Goal: Transaction & Acquisition: Purchase product/service

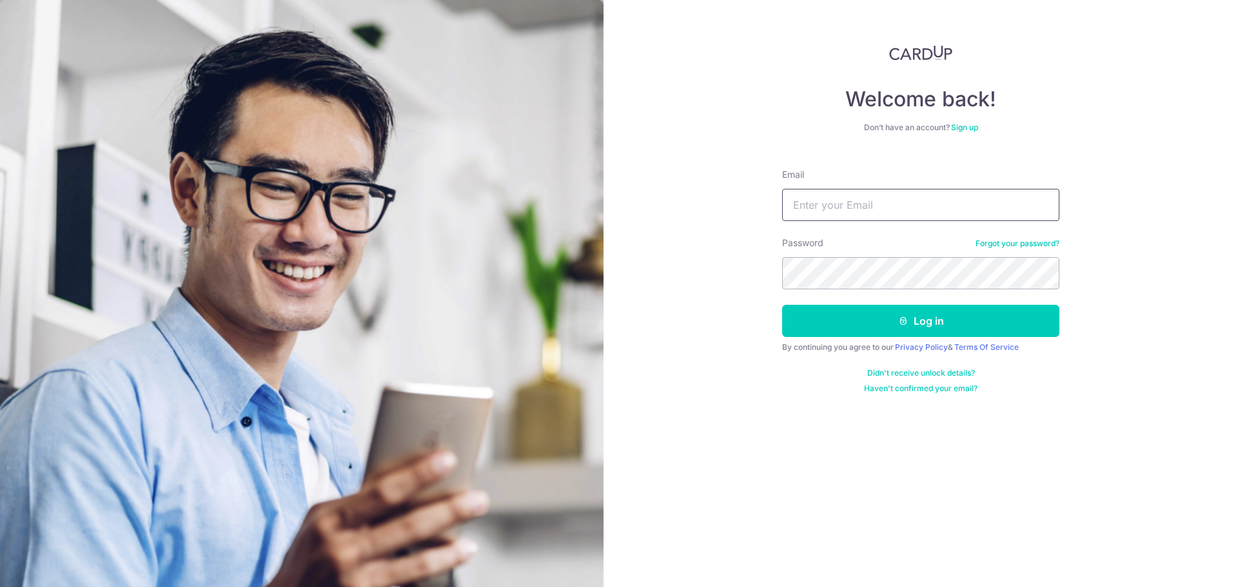
click at [858, 212] on input "Email" at bounding box center [920, 205] width 277 height 32
type input "[PERSON_NAME][EMAIL_ADDRESS][DOMAIN_NAME]"
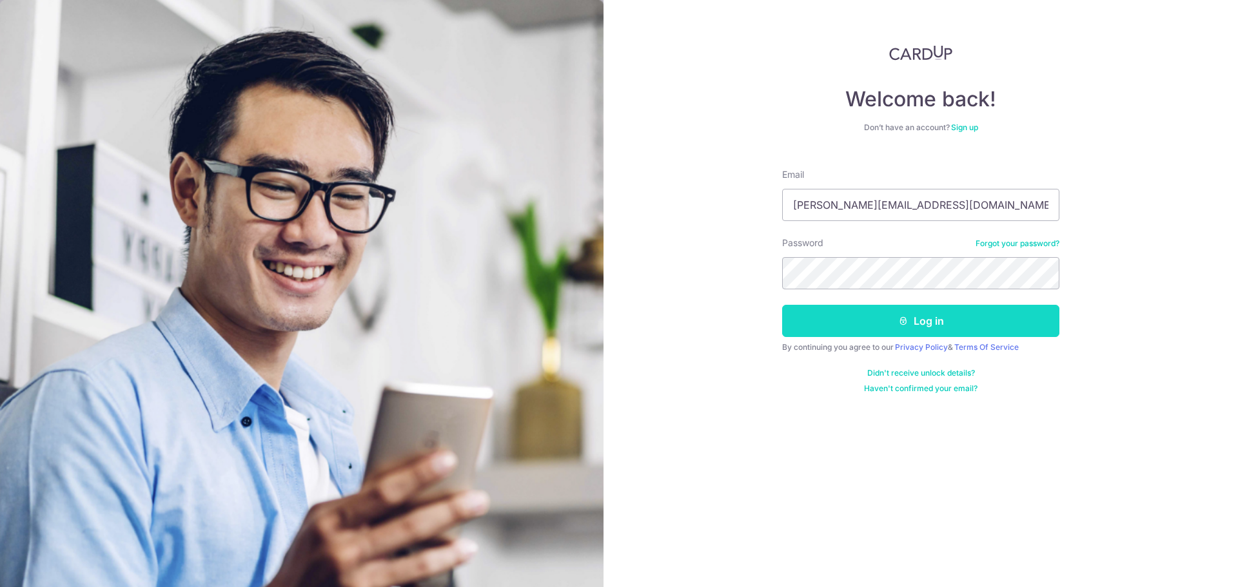
click at [870, 315] on button "Log in" at bounding box center [920, 321] width 277 height 32
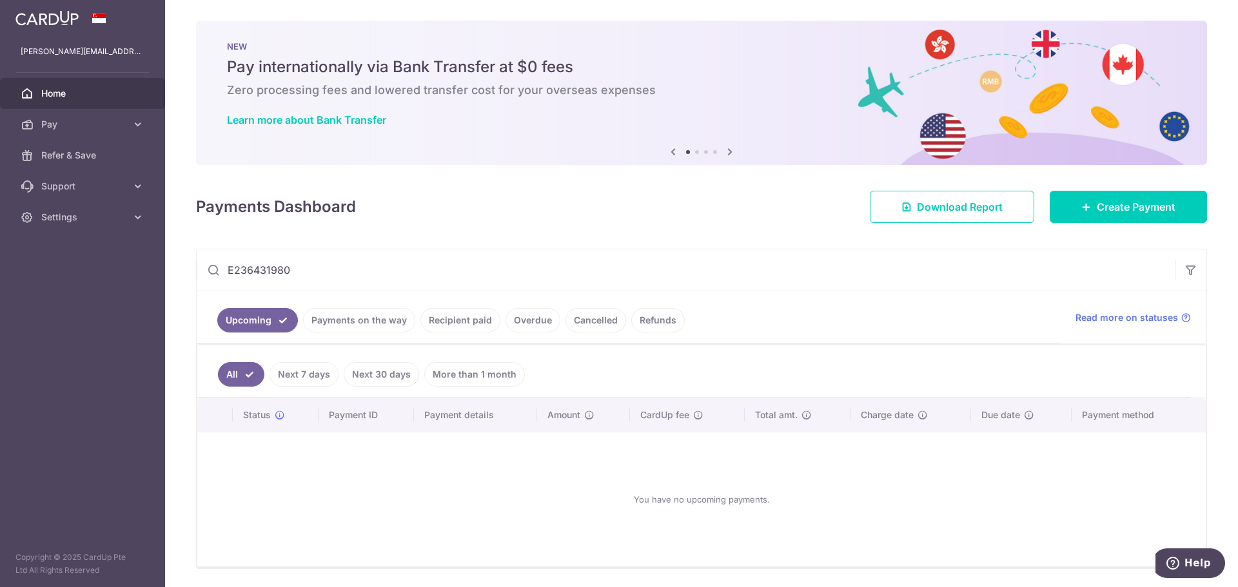
click at [459, 320] on link "Recipient paid" at bounding box center [460, 320] width 80 height 25
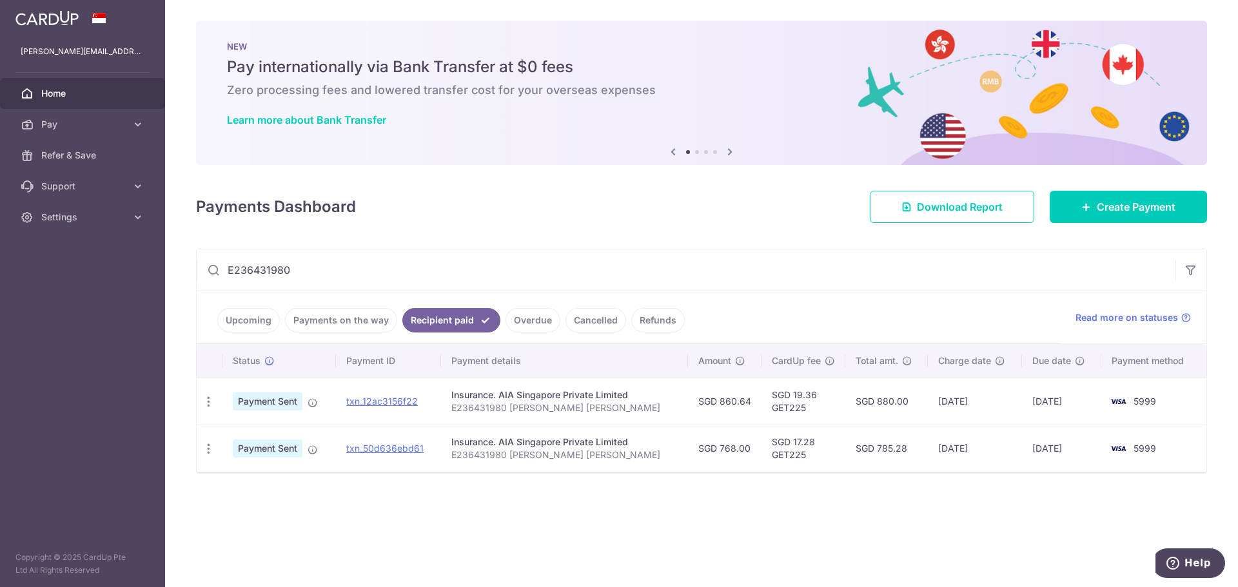
click at [371, 268] on input "E236431980" at bounding box center [686, 270] width 979 height 41
click at [450, 274] on input "E236431980" at bounding box center [686, 270] width 979 height 41
paste input "H"
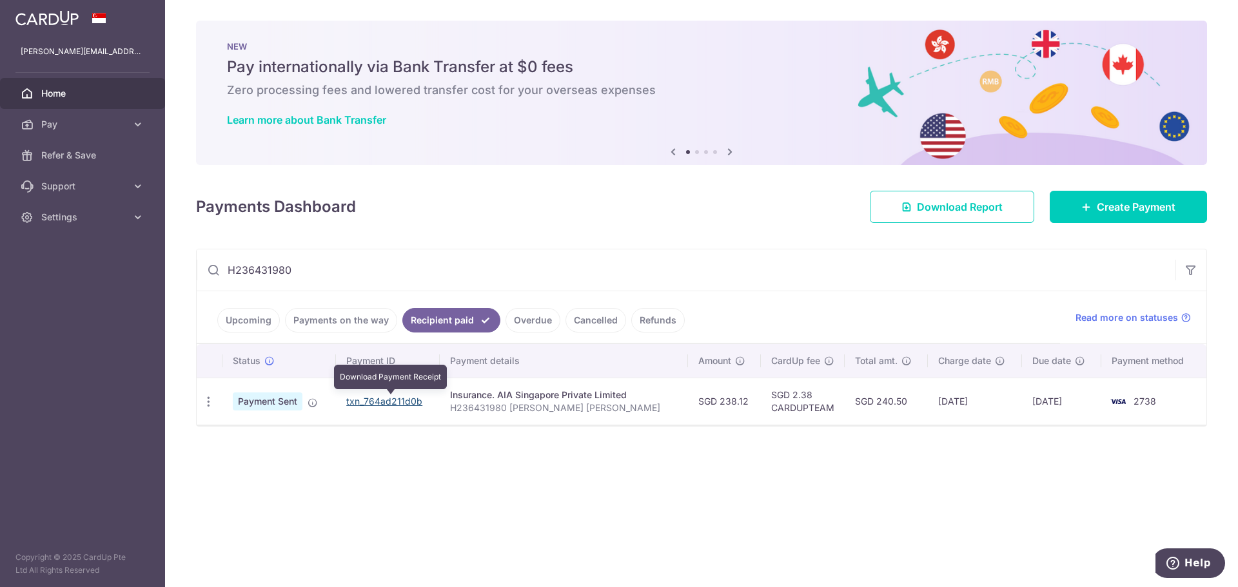
type input "H236431980"
click at [395, 400] on link "txn_764ad211d0b" at bounding box center [384, 401] width 76 height 11
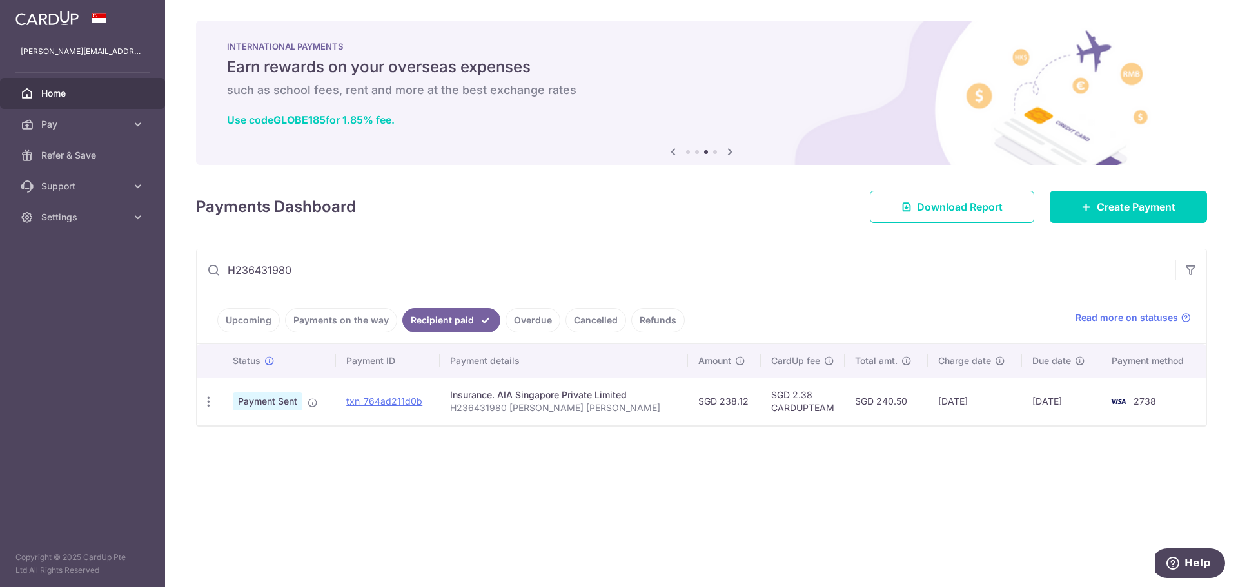
click at [267, 321] on link "Upcoming" at bounding box center [248, 320] width 63 height 25
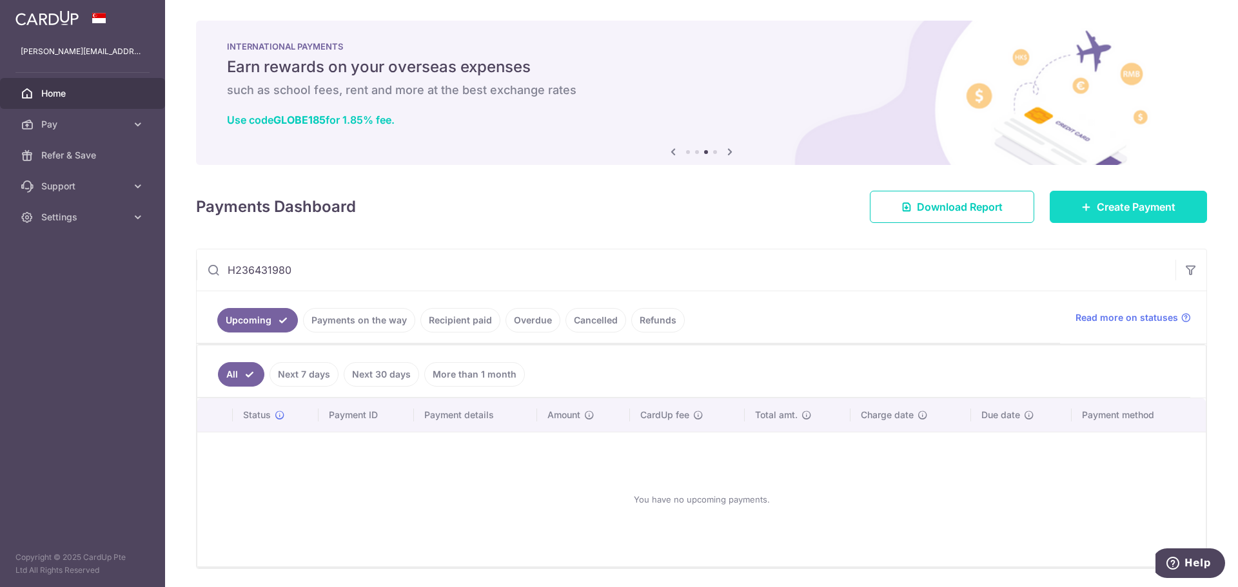
click at [1125, 202] on span "Create Payment" at bounding box center [1136, 206] width 79 height 15
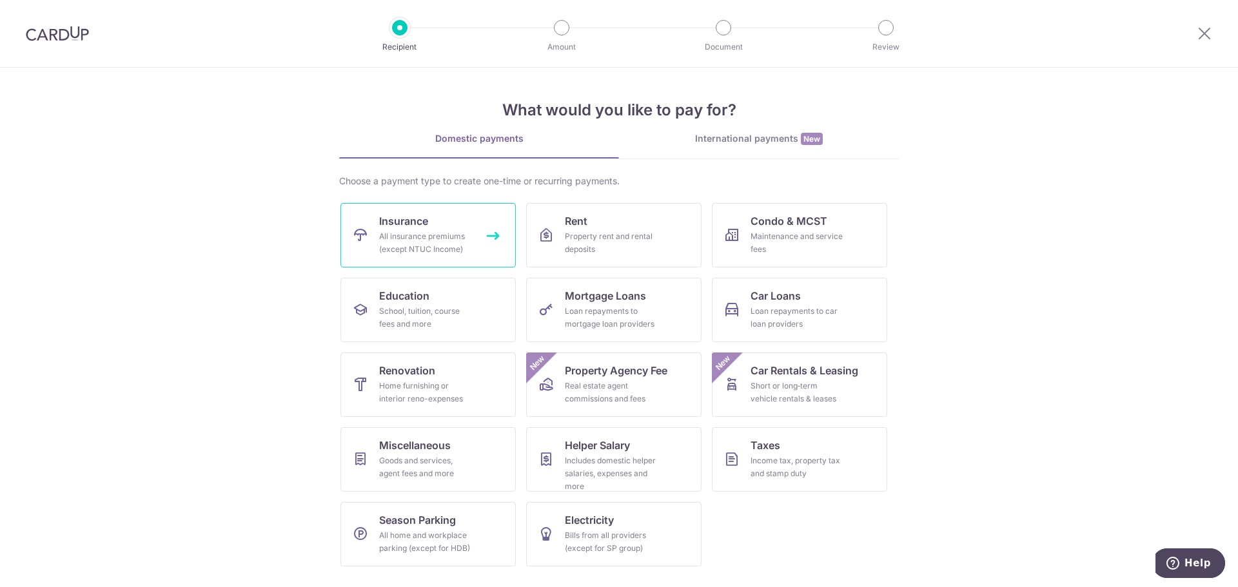
click at [399, 244] on div "All insurance premiums (except NTUC Income)" at bounding box center [425, 243] width 93 height 26
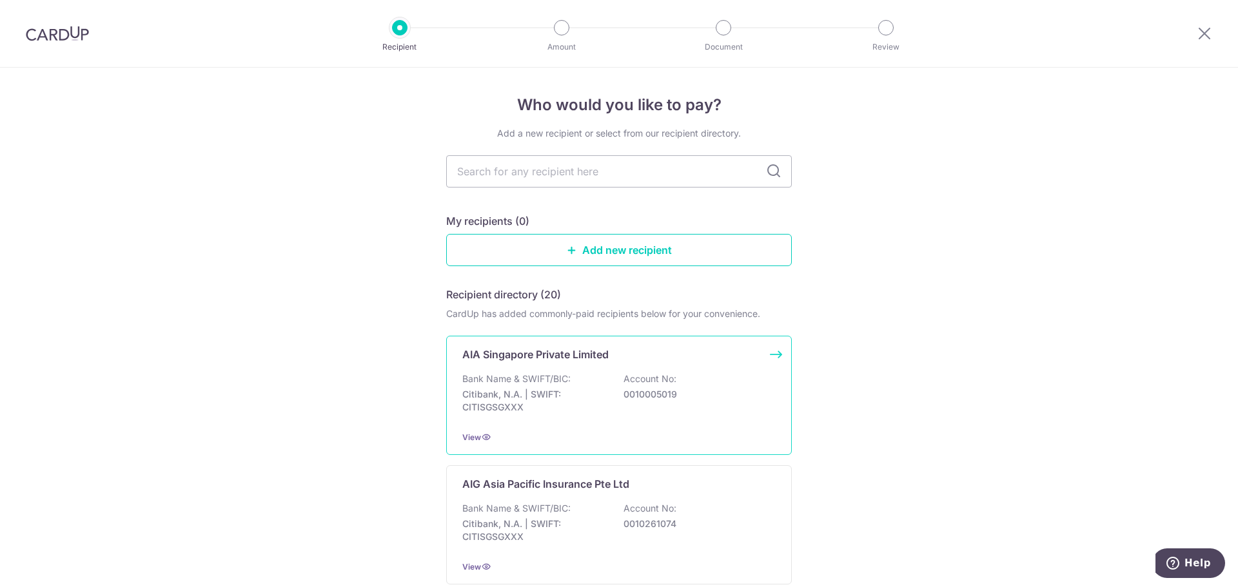
drag, startPoint x: 593, startPoint y: 390, endPoint x: 596, endPoint y: 380, distance: 10.0
click at [593, 390] on p "Citibank, N.A. | SWIFT: CITISGSGXXX" at bounding box center [534, 401] width 144 height 26
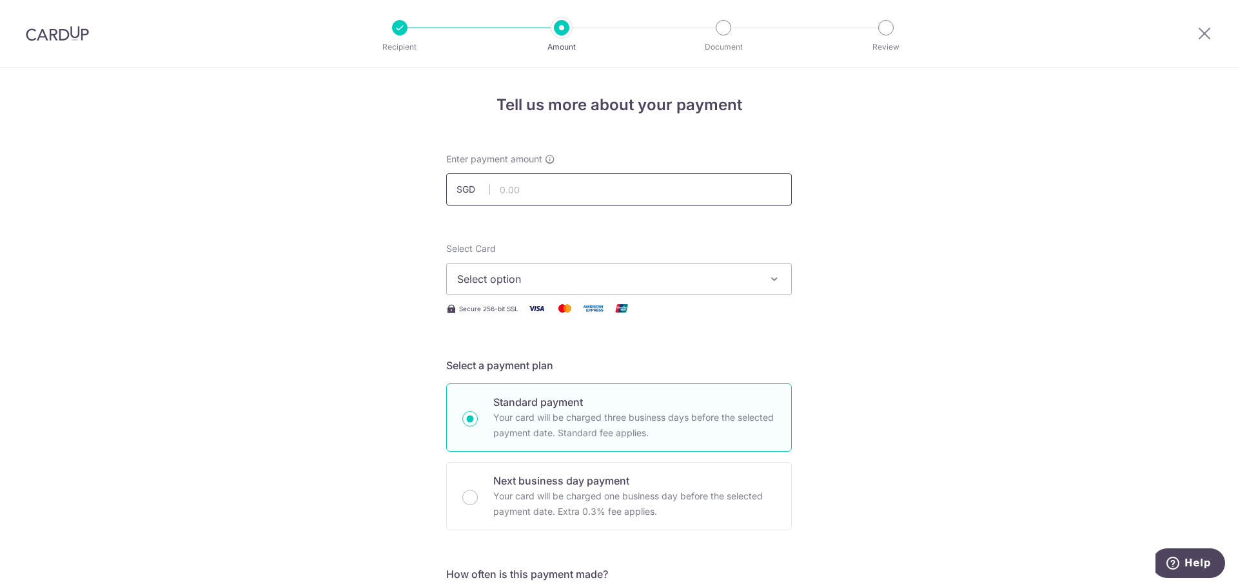
click at [564, 179] on input "text" at bounding box center [619, 189] width 346 height 32
click at [621, 179] on input "text" at bounding box center [619, 189] width 346 height 32
paste input "239"
type input "239.00"
click at [540, 269] on button "Select option" at bounding box center [619, 279] width 346 height 32
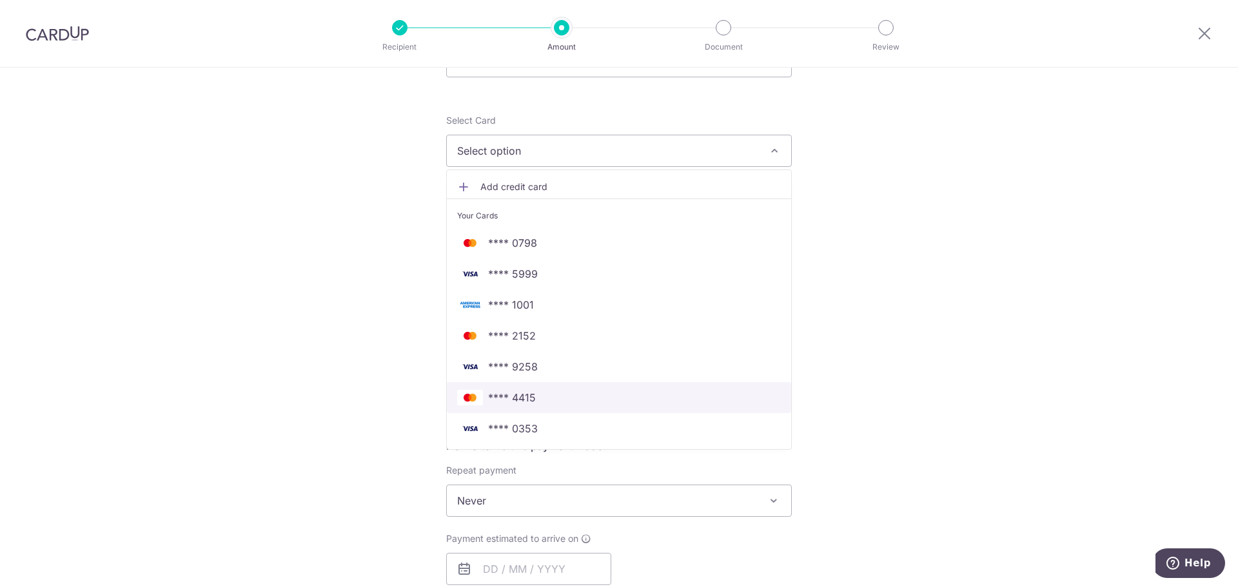
scroll to position [129, 0]
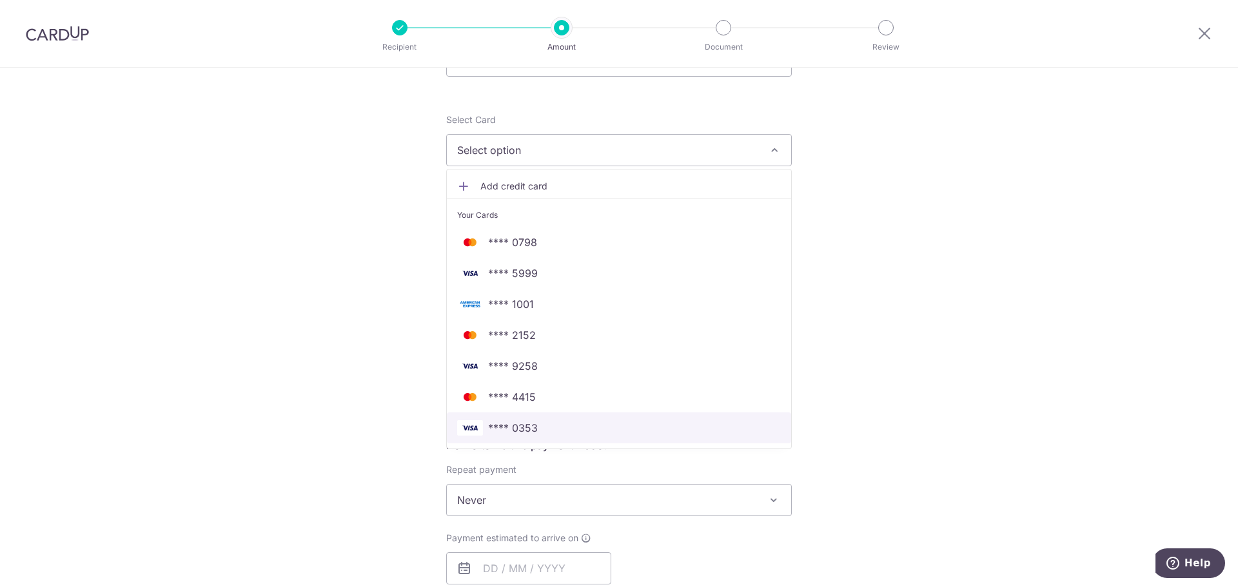
drag, startPoint x: 586, startPoint y: 430, endPoint x: 627, endPoint y: 421, distance: 42.2
click at [586, 430] on span "**** 0353" at bounding box center [619, 427] width 324 height 15
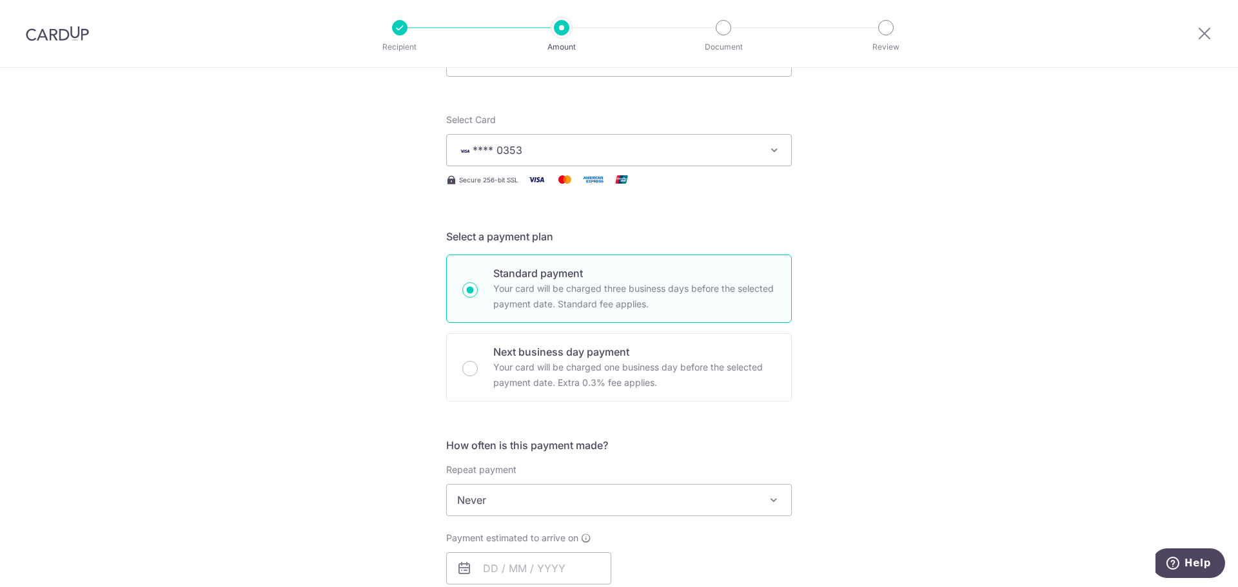
click at [914, 370] on div "Tell us more about your payment Enter payment amount SGD 239.00 239.00 Select C…" at bounding box center [619, 522] width 1238 height 1167
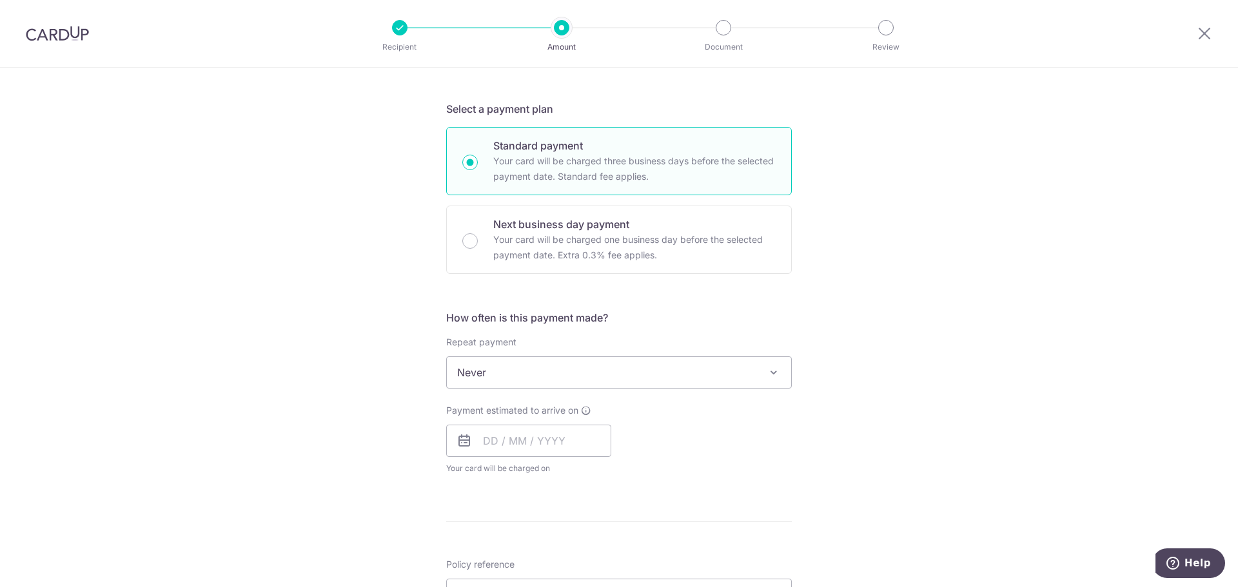
scroll to position [258, 0]
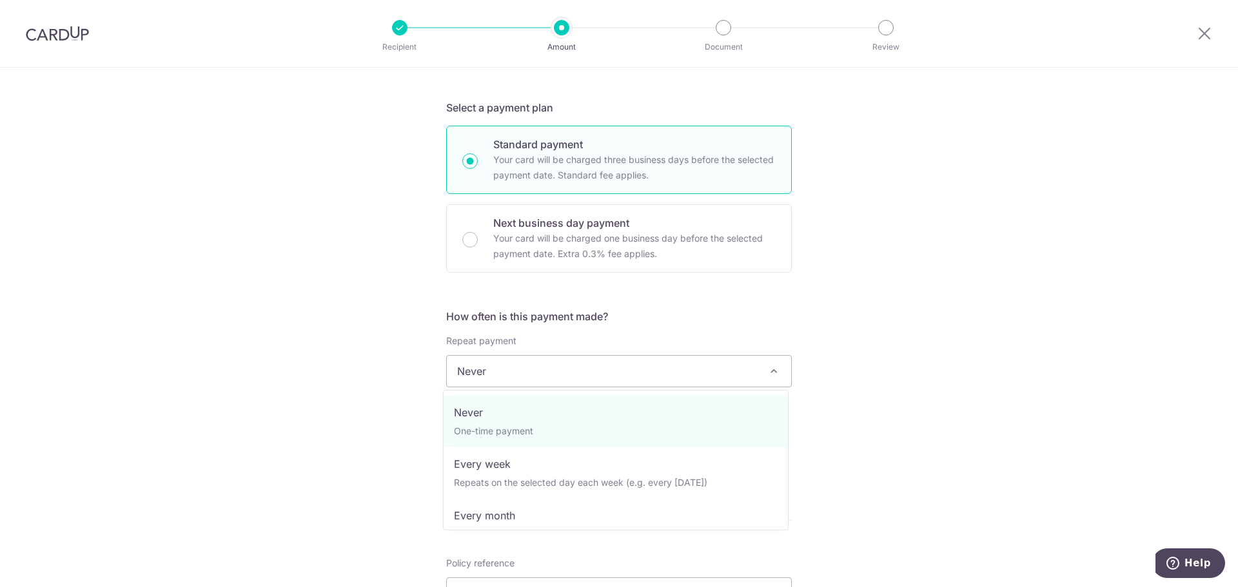
click at [611, 377] on span "Never" at bounding box center [619, 371] width 344 height 31
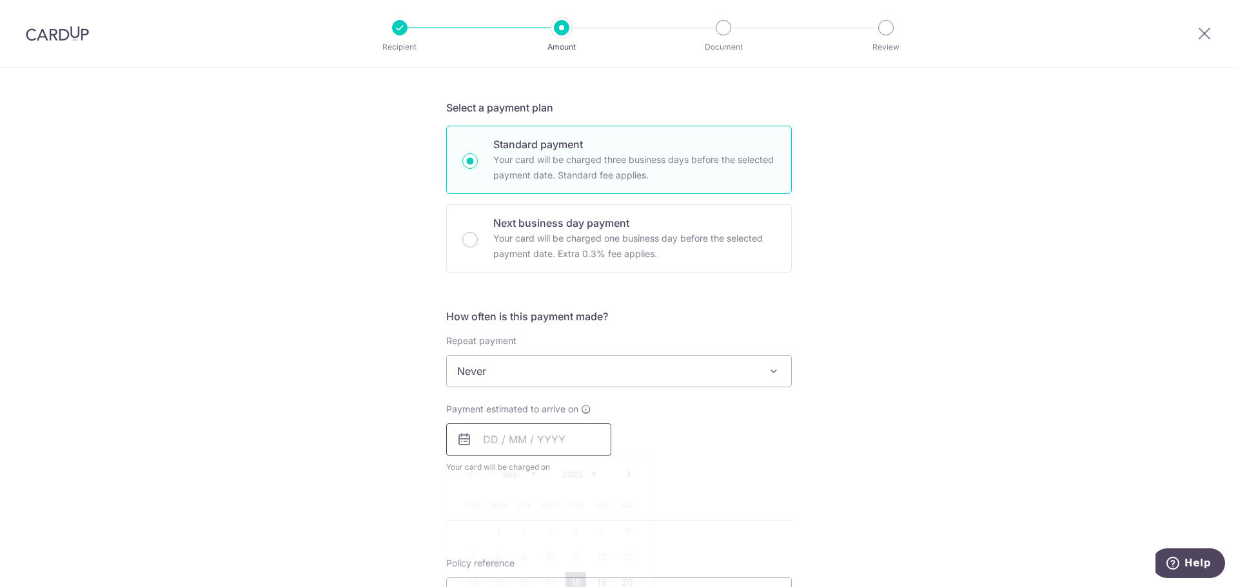
click at [517, 446] on input "text" at bounding box center [528, 440] width 165 height 32
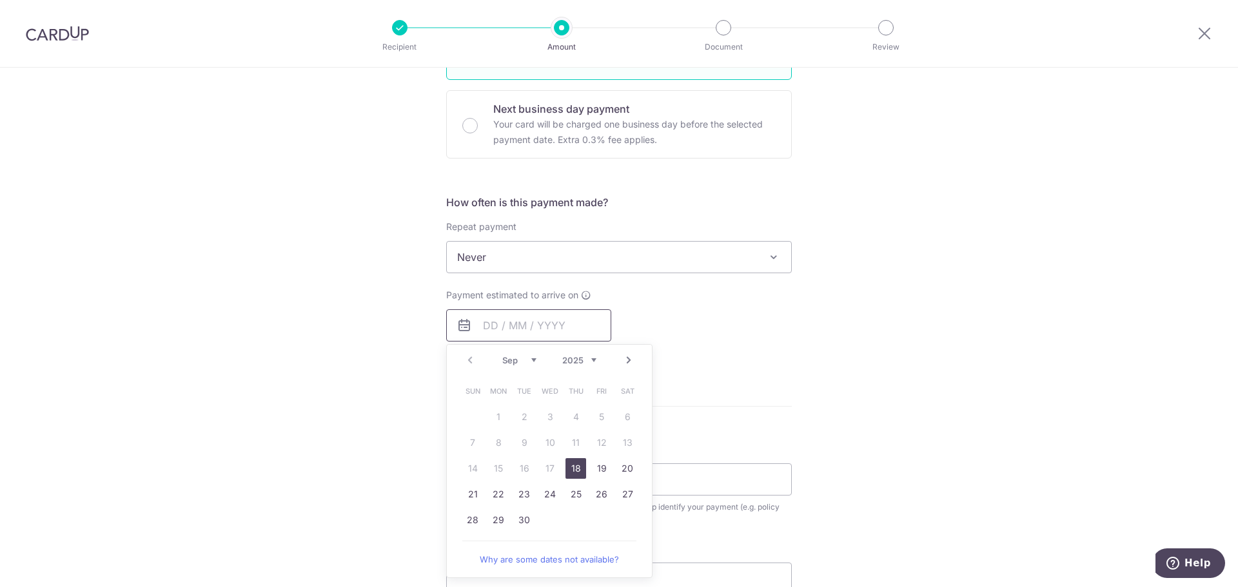
scroll to position [387, 0]
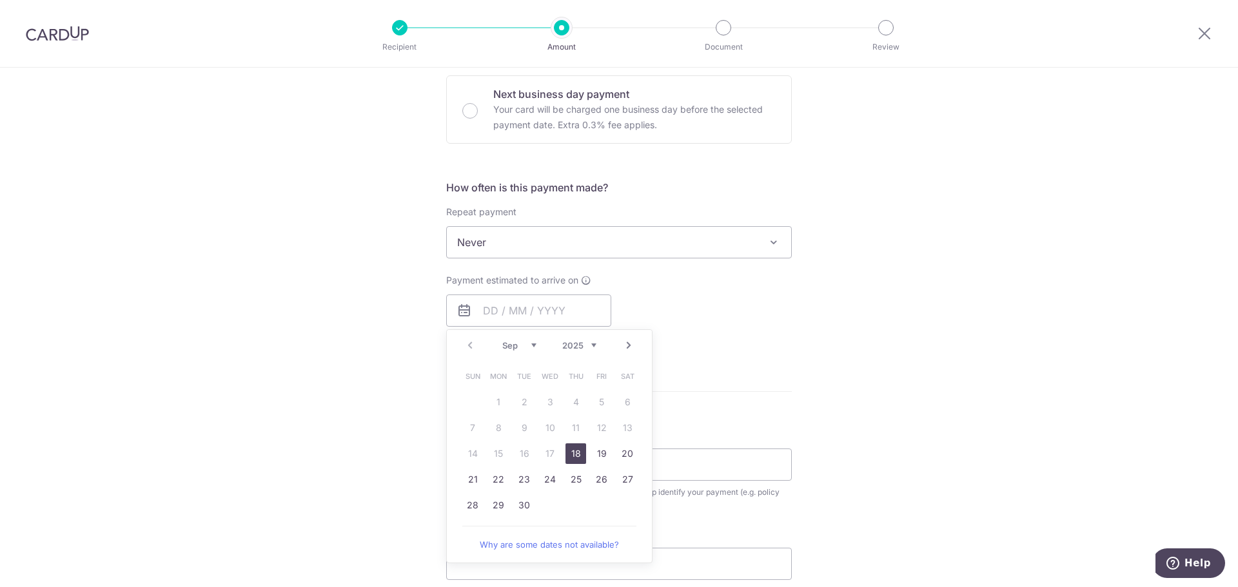
click at [626, 348] on link "Next" at bounding box center [628, 345] width 15 height 15
click at [598, 402] on link "3" at bounding box center [601, 402] width 21 height 21
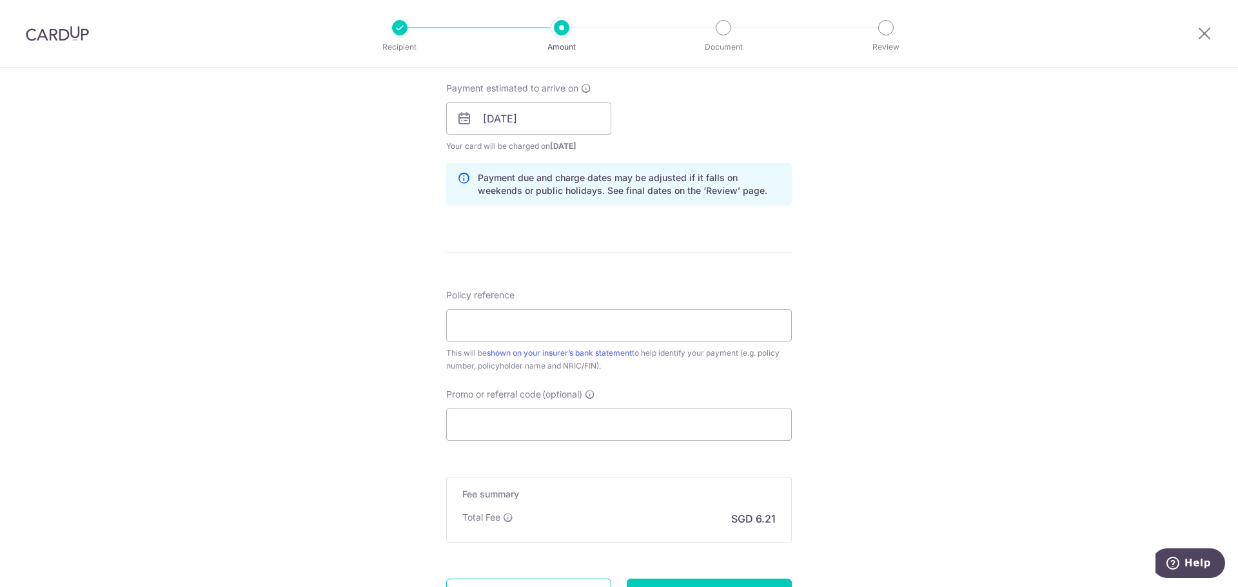
scroll to position [580, 0]
click at [543, 120] on input "03/10/2025" at bounding box center [528, 117] width 165 height 32
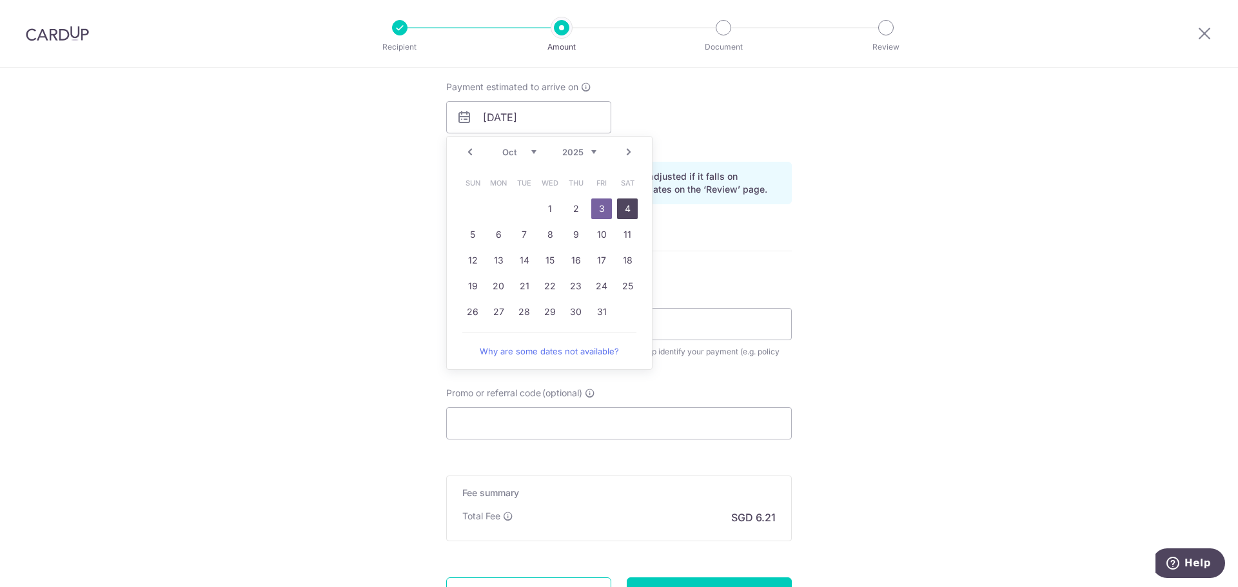
click at [624, 208] on link "4" at bounding box center [627, 209] width 21 height 21
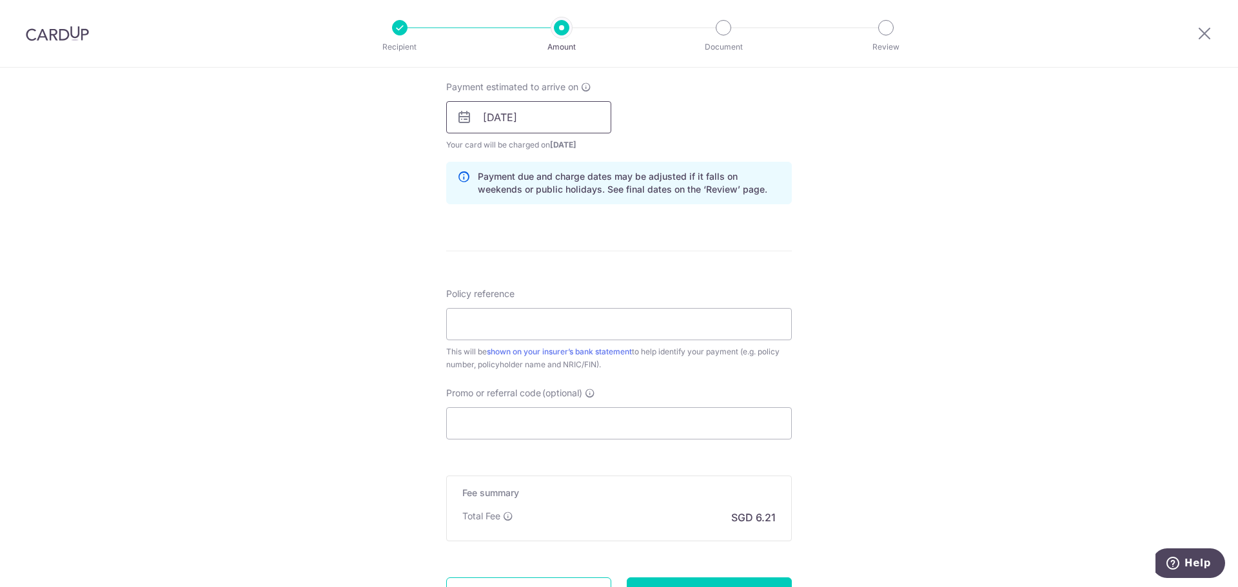
click at [551, 124] on input "04/10/2025" at bounding box center [528, 117] width 165 height 32
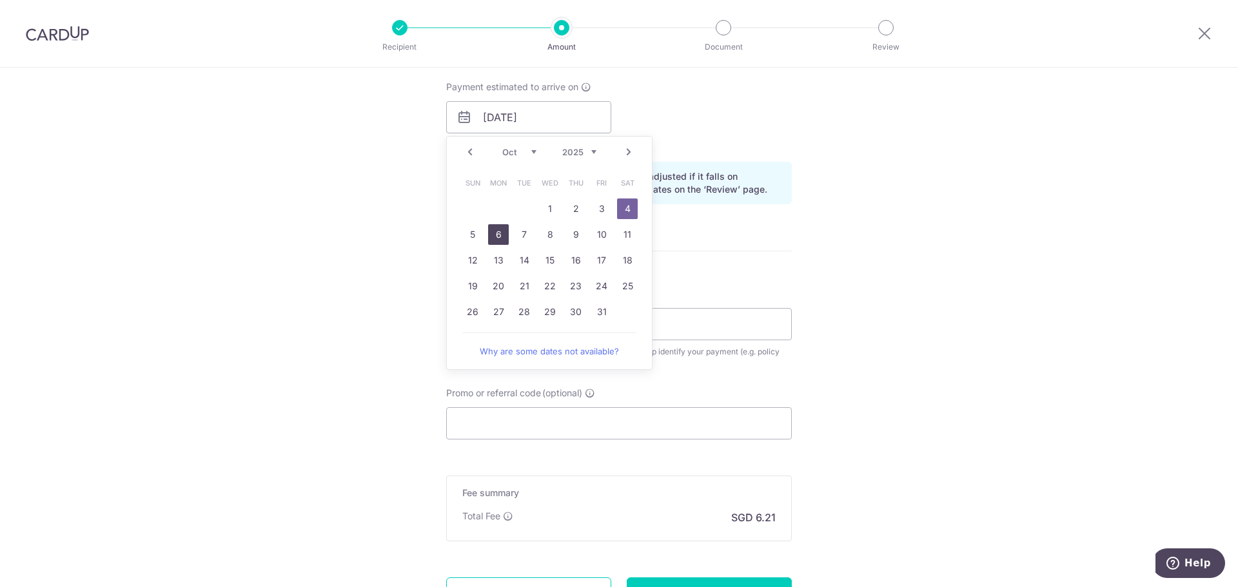
click at [488, 236] on link "6" at bounding box center [498, 234] width 21 height 21
type input "06/10/2025"
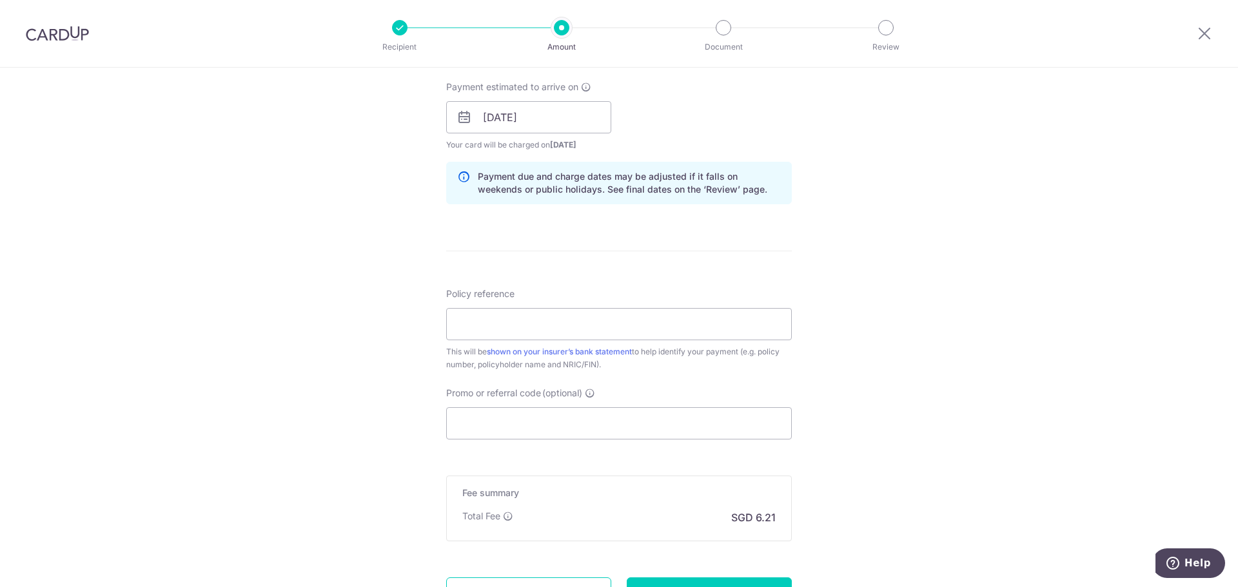
click at [667, 241] on form "Enter payment amount SGD 239.00 239.00 Select Card **** 0353 Add credit card Yo…" at bounding box center [619, 109] width 346 height 1074
click at [587, 322] on input "Policy reference" at bounding box center [619, 324] width 346 height 32
type input "LIM CHENG YEE HARRIS"
click at [571, 431] on input "Promo or referral code (optional)" at bounding box center [619, 424] width 346 height 32
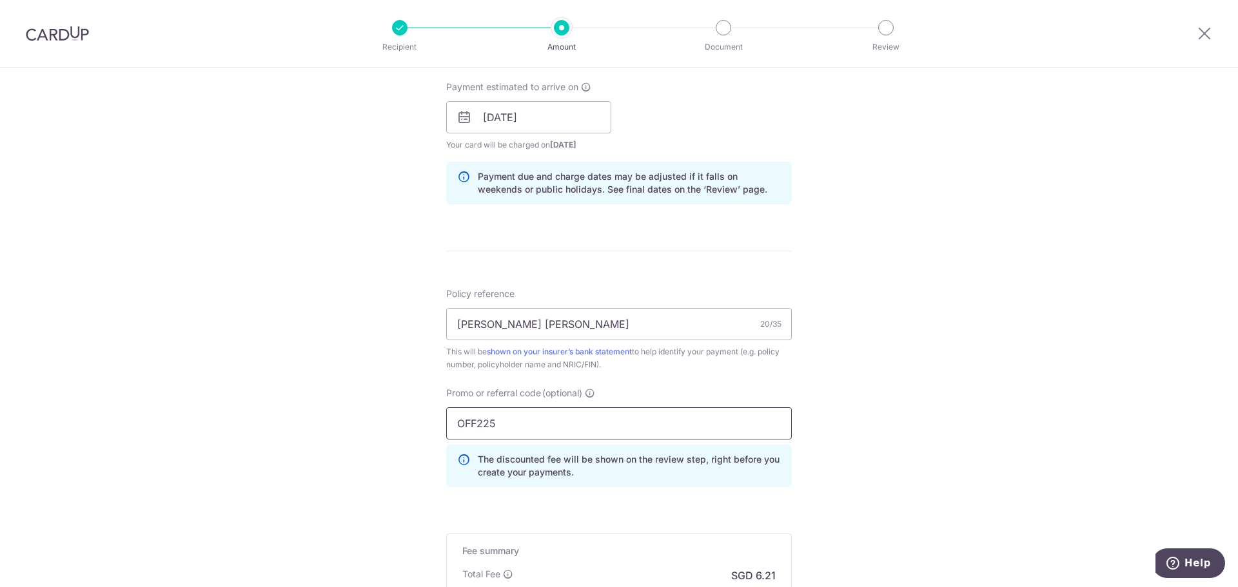
type input "OFF225"
click at [895, 352] on div "Tell us more about your payment Enter payment amount SGD 239.00 239.00 Select C…" at bounding box center [619, 125] width 1238 height 1277
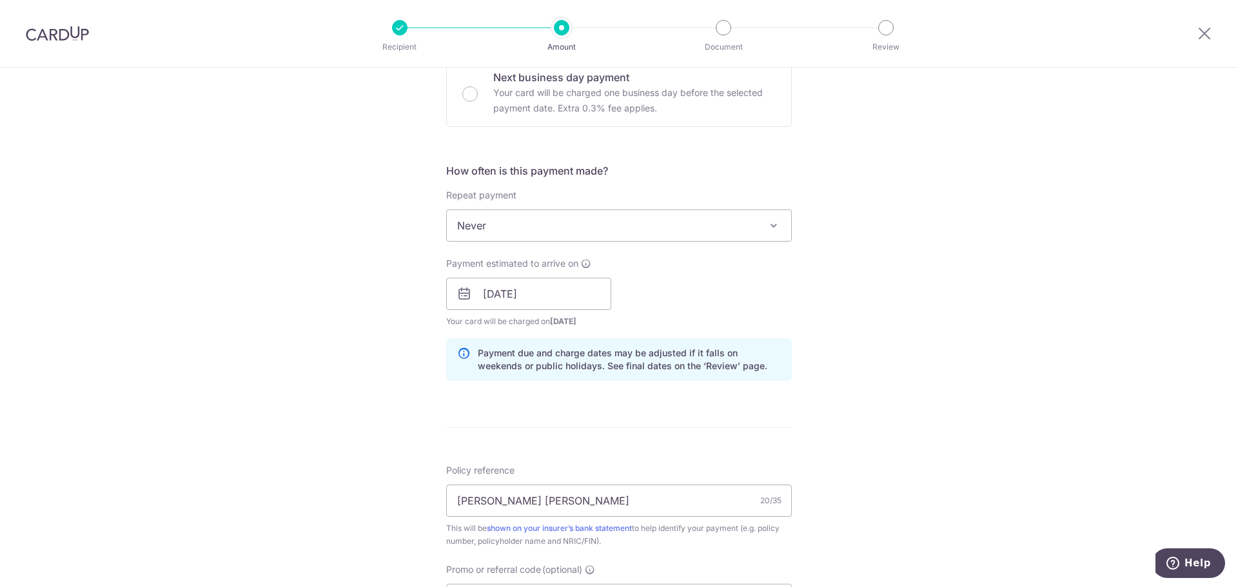
scroll to position [451, 0]
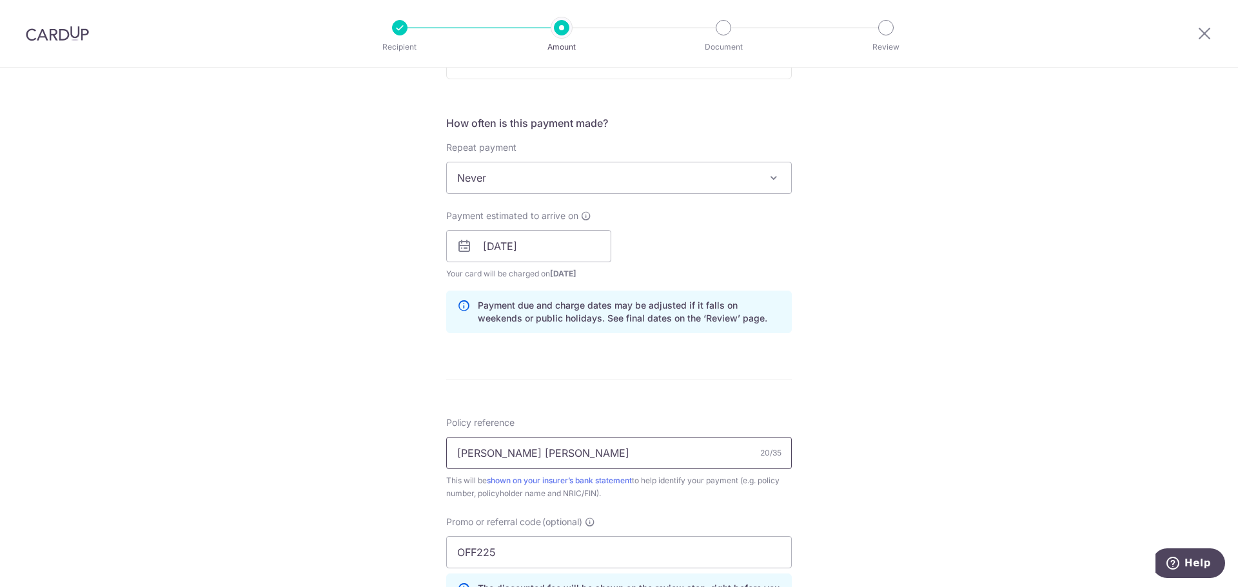
click at [456, 455] on input "LIM CHENG YEE HARRIS" at bounding box center [619, 453] width 346 height 32
paste input "H236431980"
type input "H236431980 LIM CHENG YEE HARRIS"
click at [947, 429] on div "Tell us more about your payment Enter payment amount SGD 239.00 239.00 Select C…" at bounding box center [619, 254] width 1238 height 1277
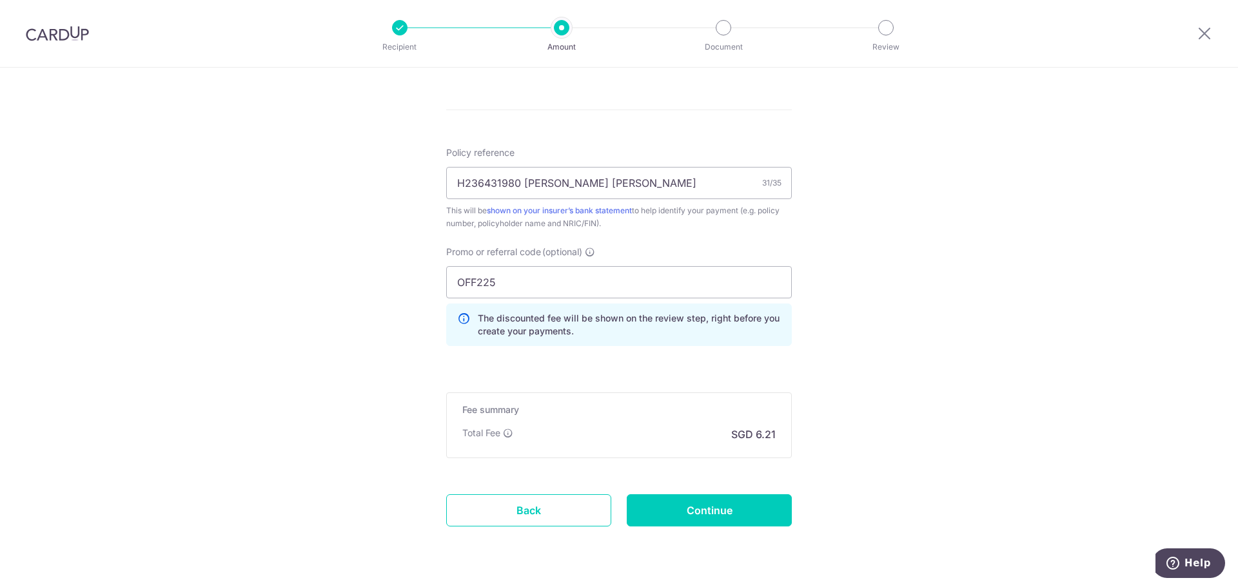
scroll to position [758, 0]
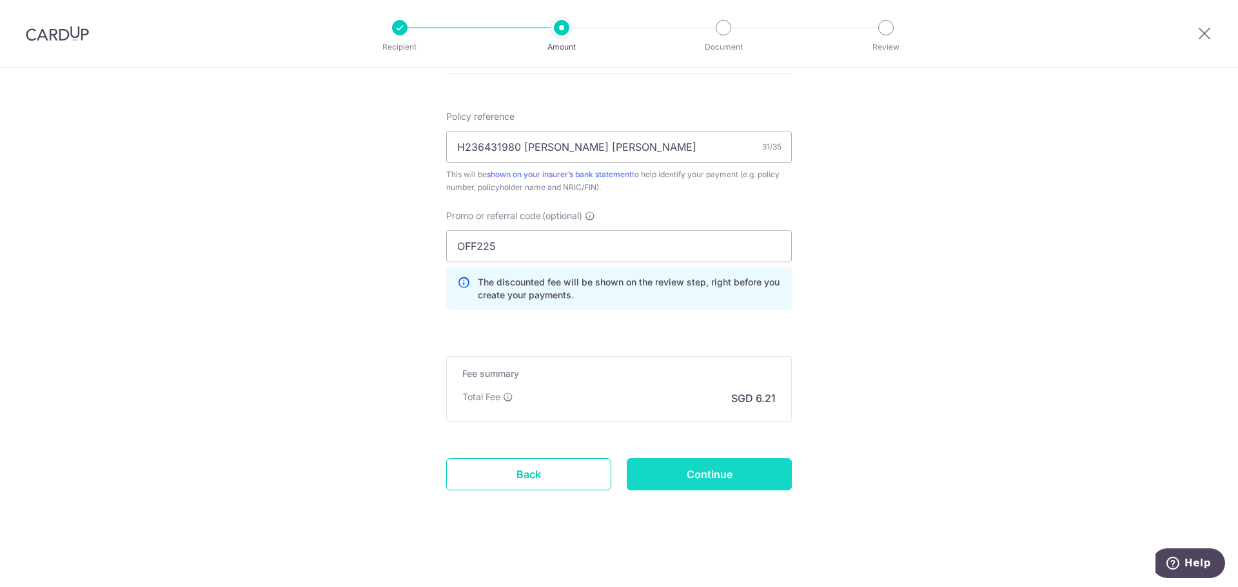
click at [698, 477] on input "Continue" at bounding box center [709, 474] width 165 height 32
type input "Create Schedule"
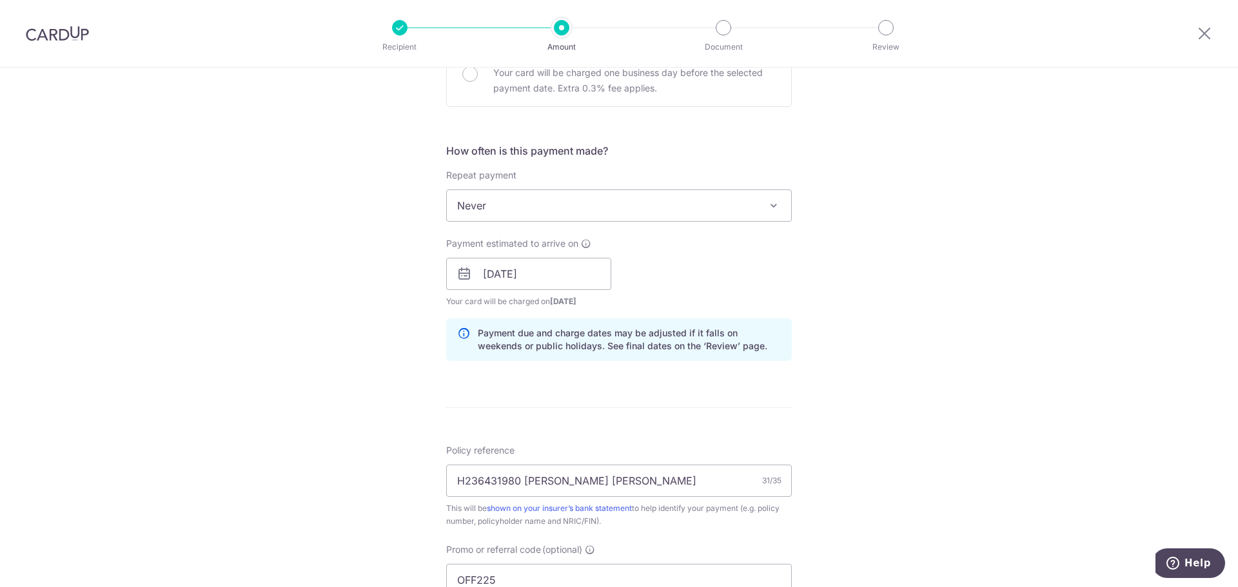
scroll to position [306, 0]
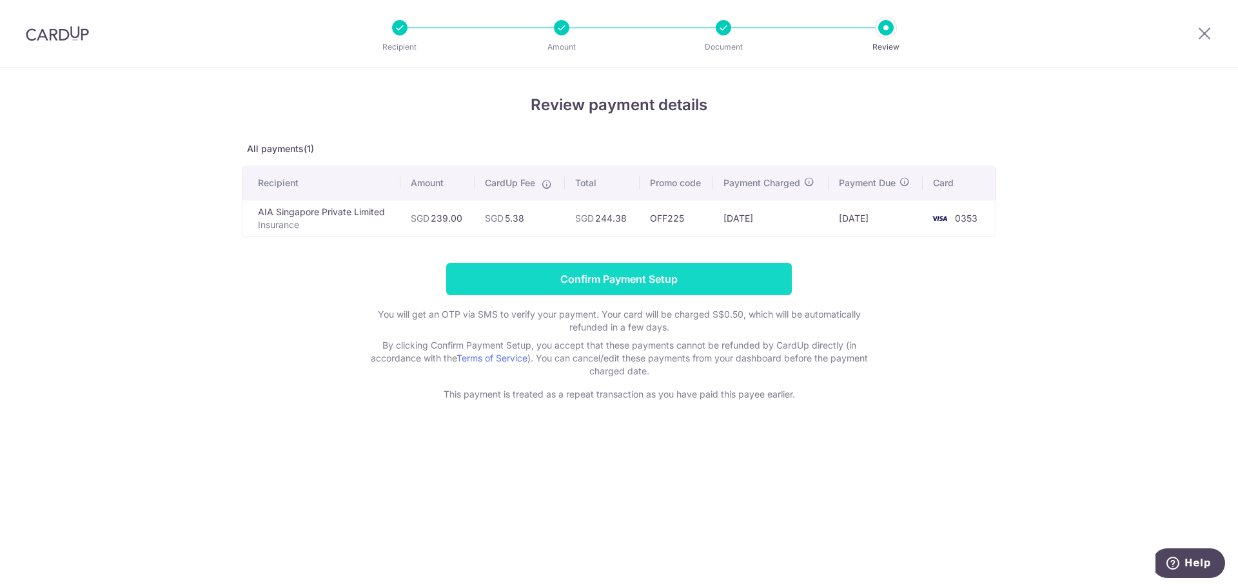
click at [624, 277] on input "Confirm Payment Setup" at bounding box center [619, 279] width 346 height 32
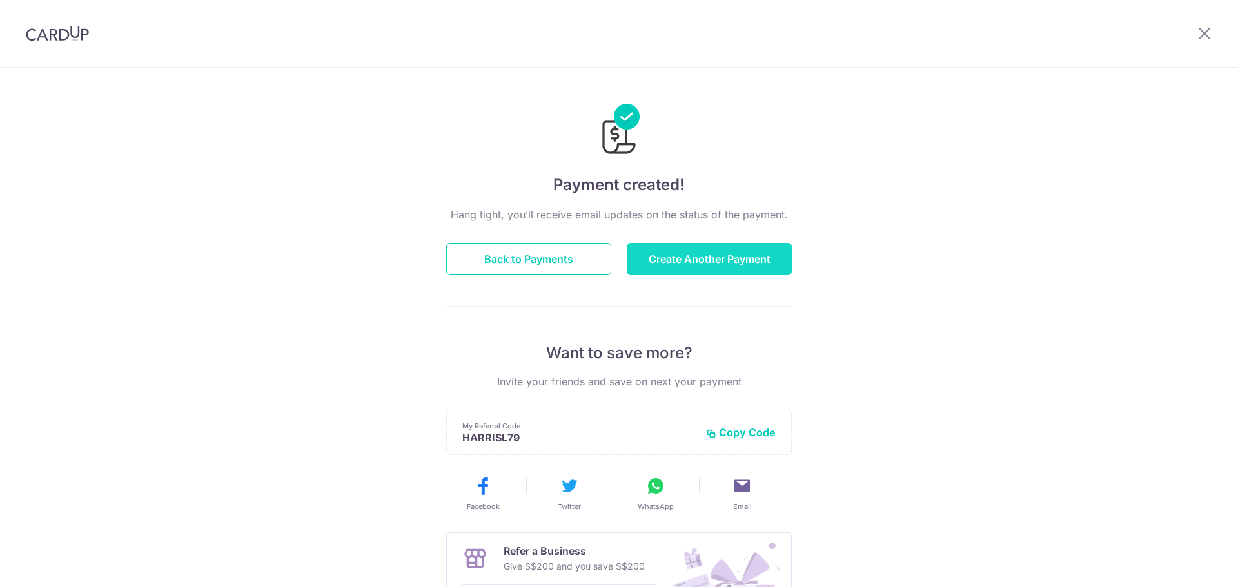
click at [736, 266] on button "Create Another Payment" at bounding box center [709, 259] width 165 height 32
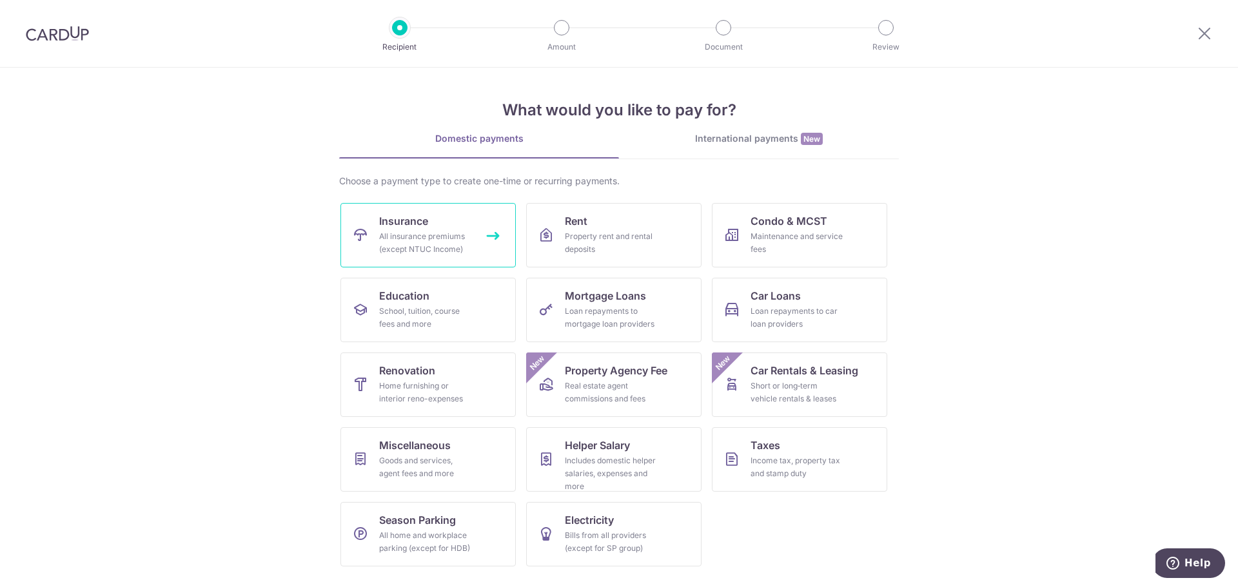
click at [444, 233] on div "All insurance premiums (except NTUC Income)" at bounding box center [425, 243] width 93 height 26
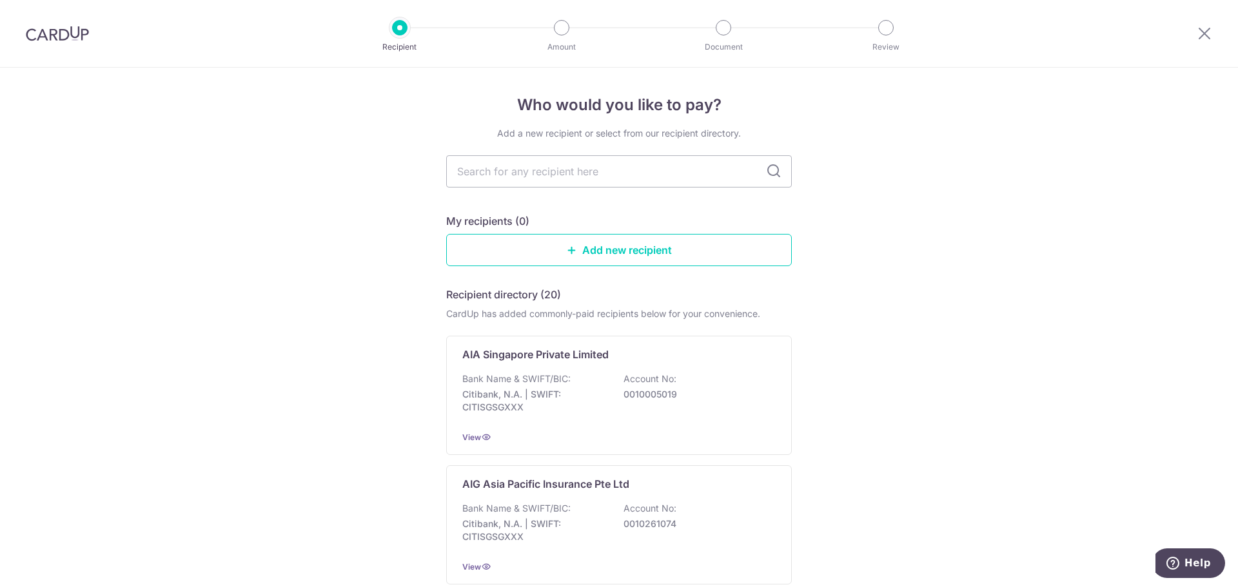
click at [522, 182] on input "text" at bounding box center [619, 171] width 346 height 32
click at [535, 340] on div "AIA Singapore Private Limited Bank Name & SWIFT/BIC: Citibank, N.A. | SWIFT: CI…" at bounding box center [619, 395] width 346 height 119
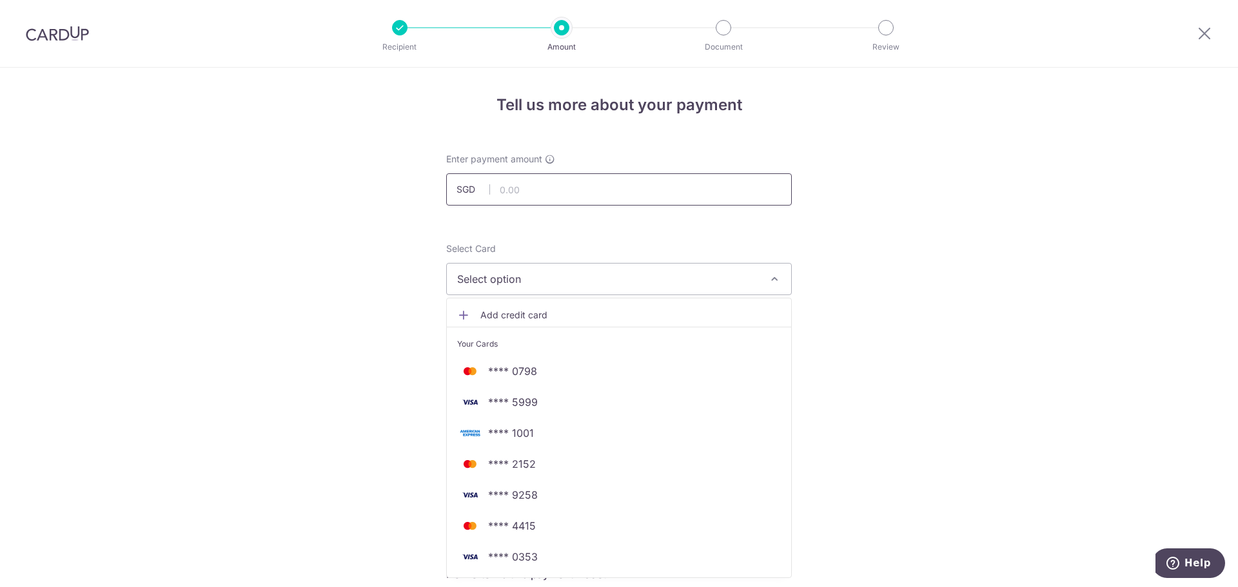
click at [554, 179] on input "text" at bounding box center [619, 189] width 346 height 32
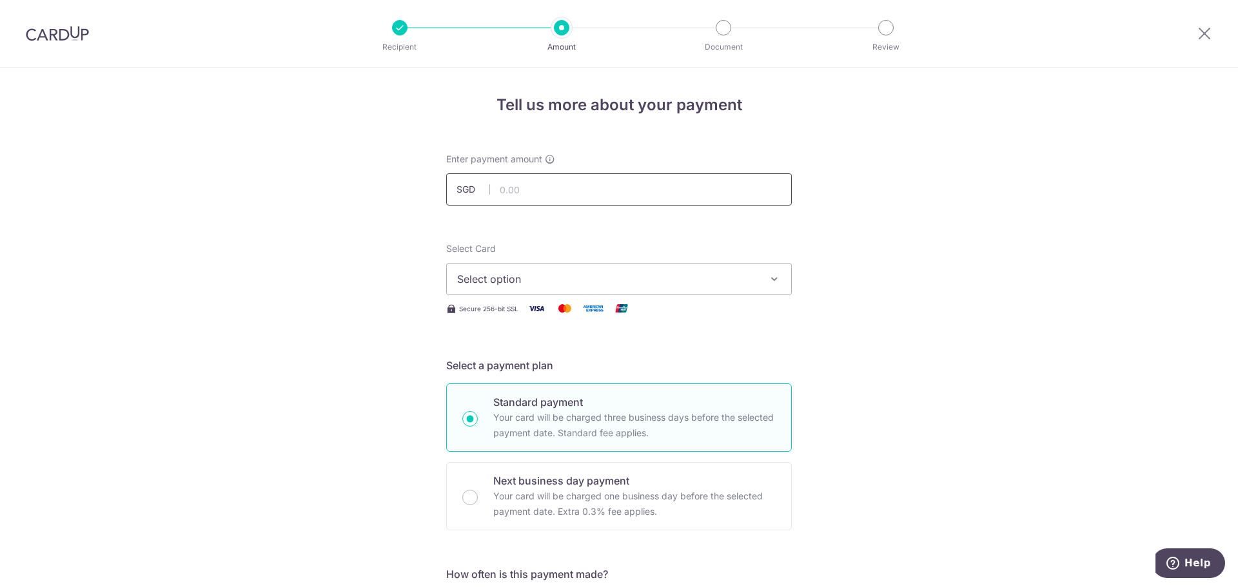
click at [536, 187] on input "text" at bounding box center [619, 189] width 346 height 32
type input "1,252.04"
click at [650, 285] on span "Select option" at bounding box center [607, 278] width 300 height 15
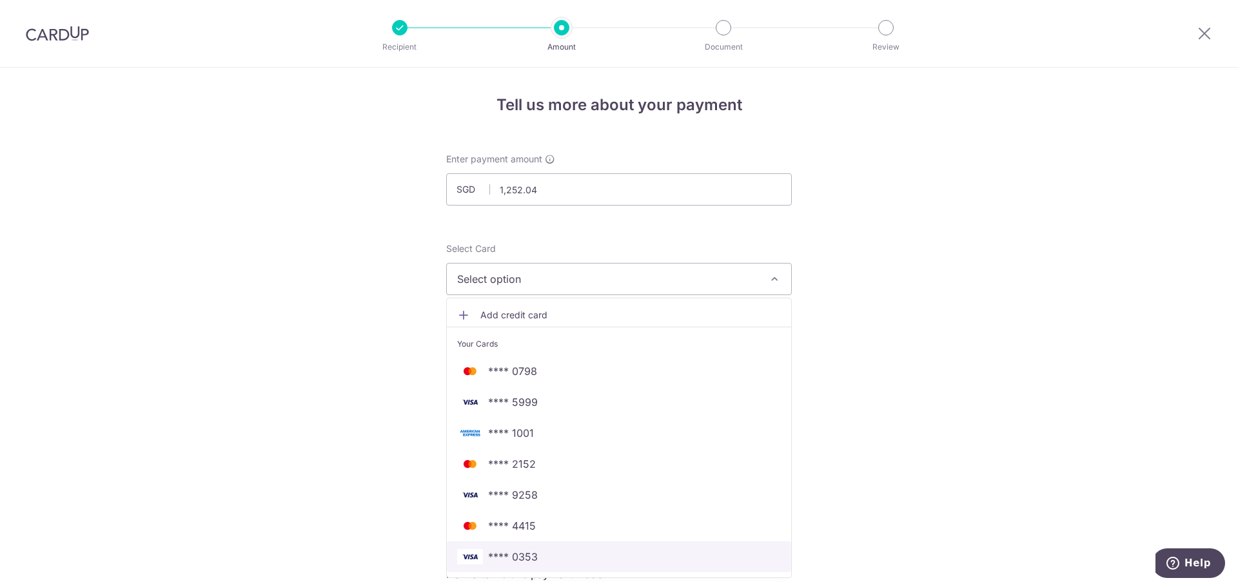
drag, startPoint x: 576, startPoint y: 555, endPoint x: 614, endPoint y: 398, distance: 161.9
click at [576, 555] on span "**** 0353" at bounding box center [619, 556] width 324 height 15
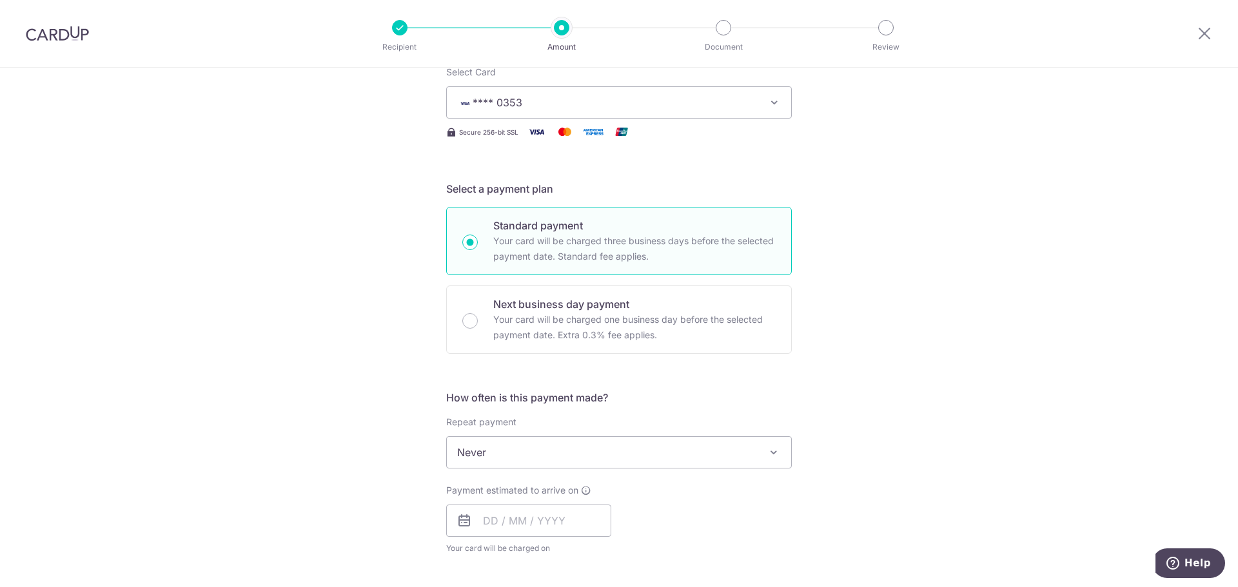
scroll to position [322, 0]
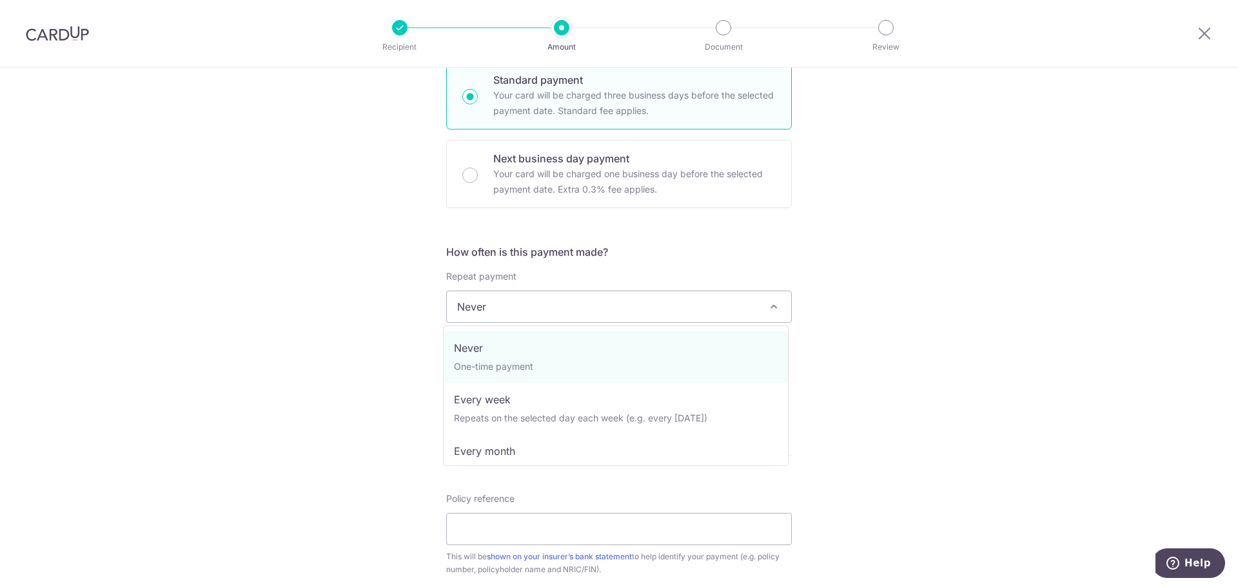
click at [567, 300] on span "Never" at bounding box center [619, 306] width 344 height 31
drag, startPoint x: 535, startPoint y: 363, endPoint x: 507, endPoint y: 381, distance: 33.6
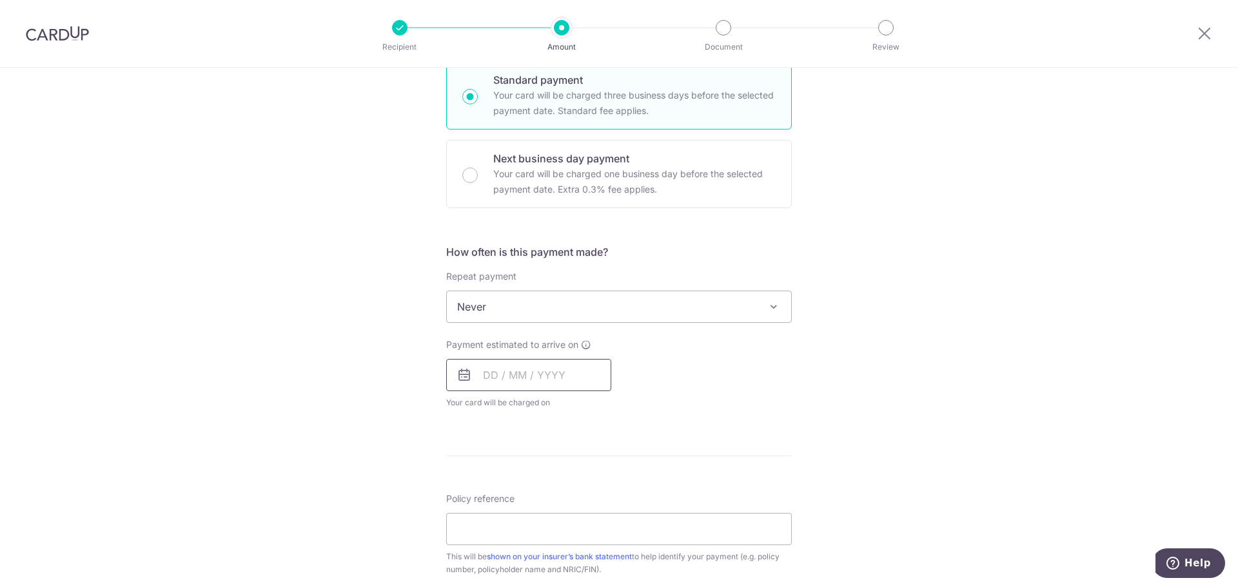
click at [500, 379] on input "text" at bounding box center [528, 375] width 165 height 32
click at [621, 408] on link "Next" at bounding box center [628, 409] width 15 height 15
click at [486, 495] on td "6" at bounding box center [499, 493] width 26 height 26
type input "[DATE]"
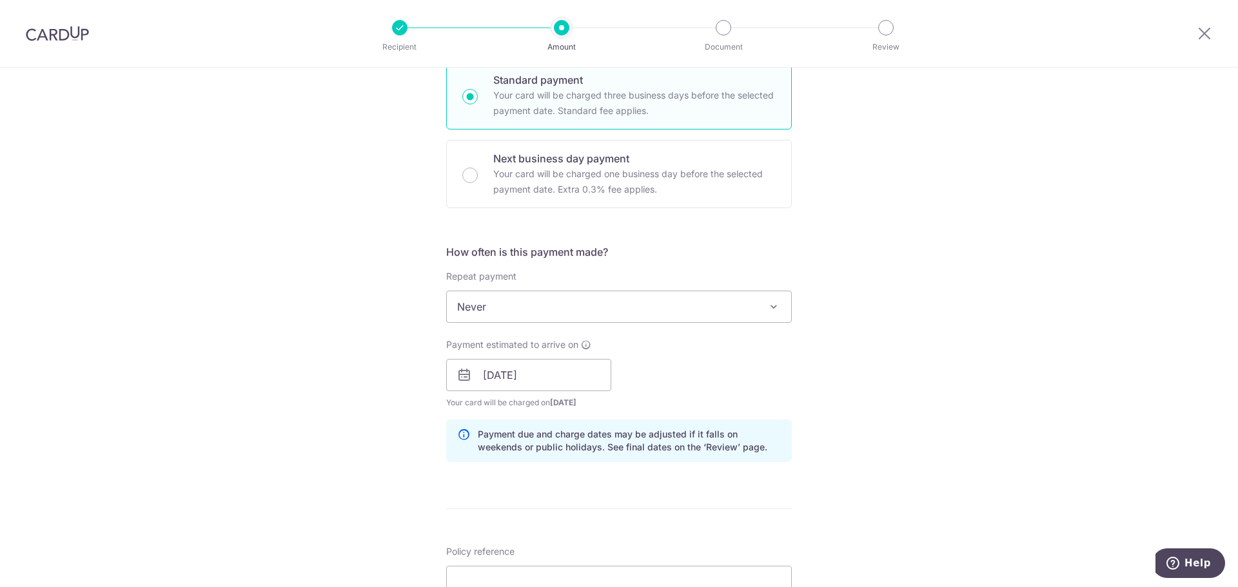
click at [799, 405] on div "Tell us more about your payment Enter payment amount SGD 1,252.04 1252.04 Selec…" at bounding box center [619, 354] width 1238 height 1219
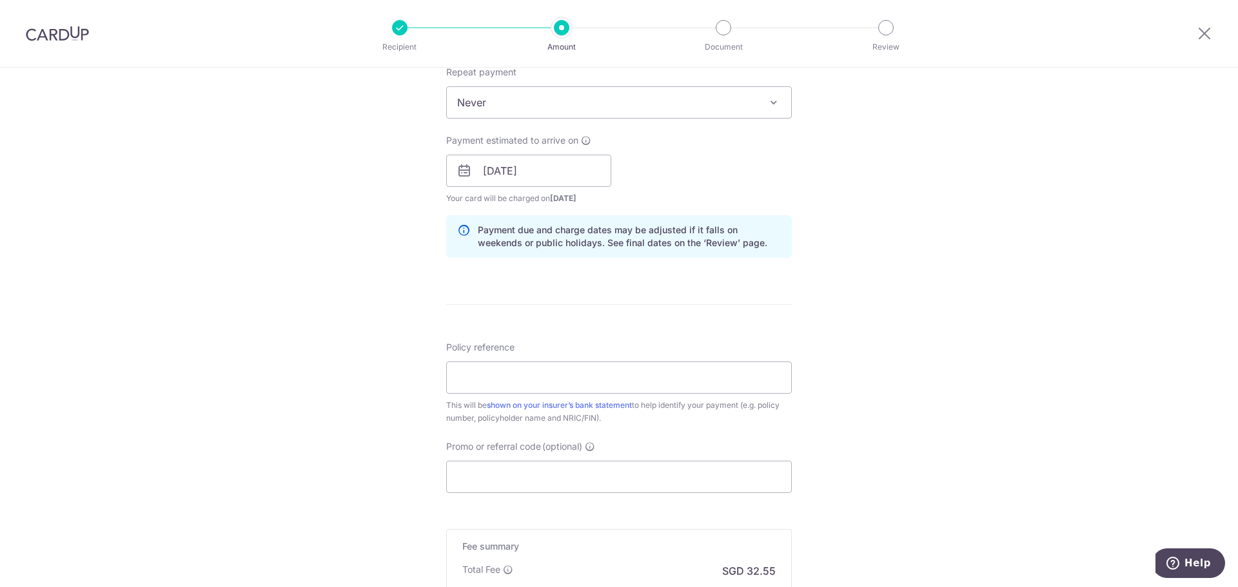
scroll to position [580, 0]
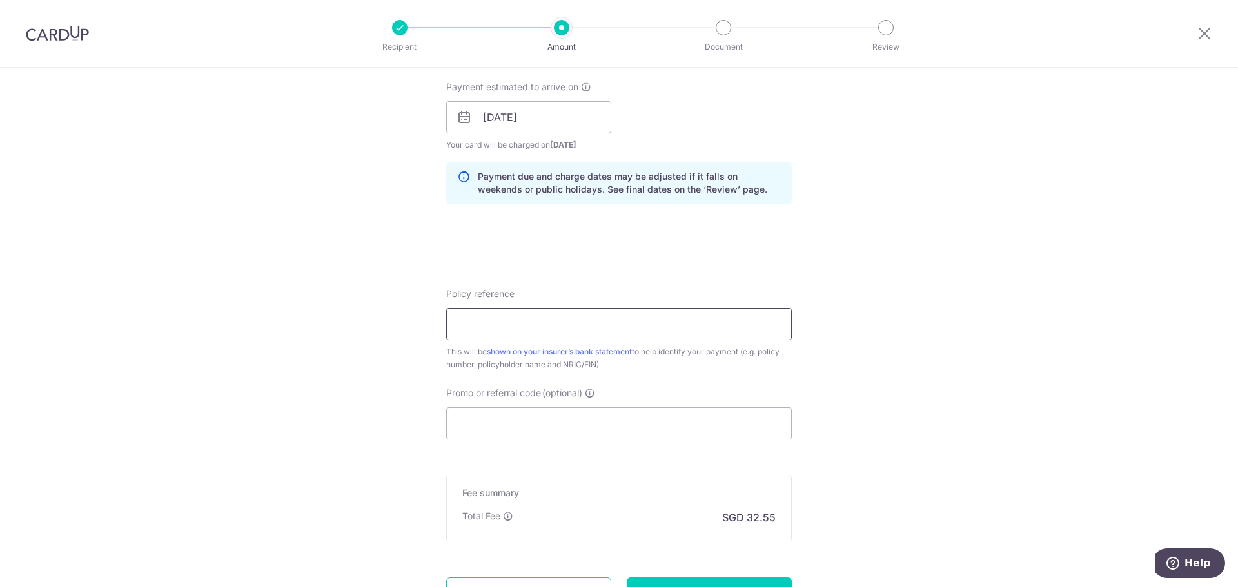
click at [586, 317] on input "Policy reference" at bounding box center [619, 324] width 346 height 32
paste input "E236431980"
type input "E236431980 LIM CHENG YEE HARRIS"
click at [589, 429] on input "Promo or referral code (optional)" at bounding box center [619, 424] width 346 height 32
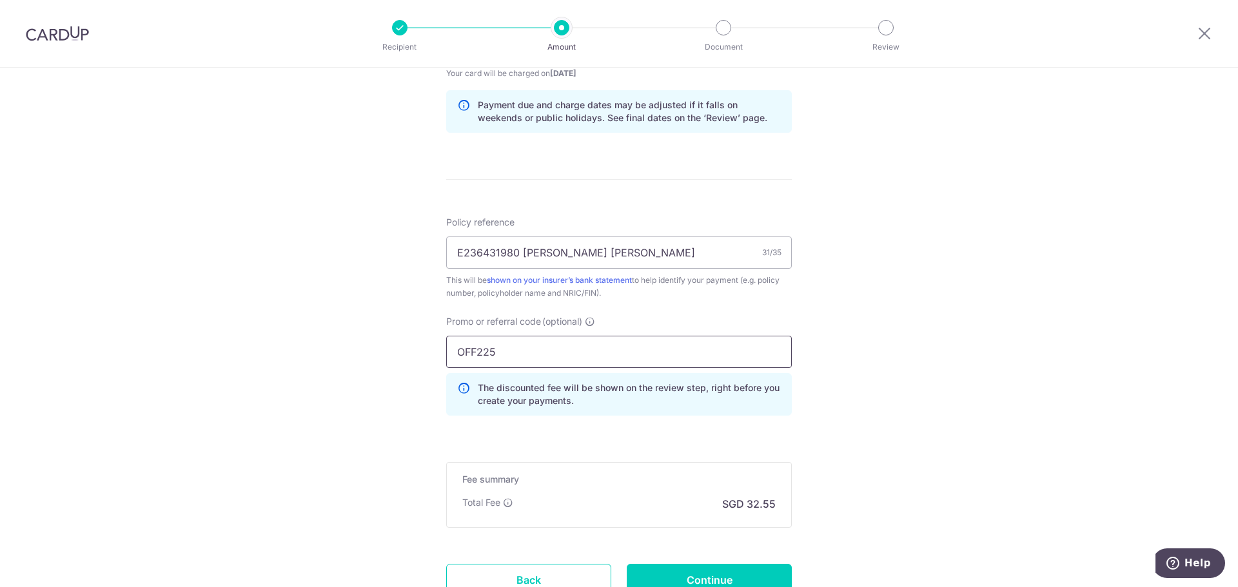
scroll to position [758, 0]
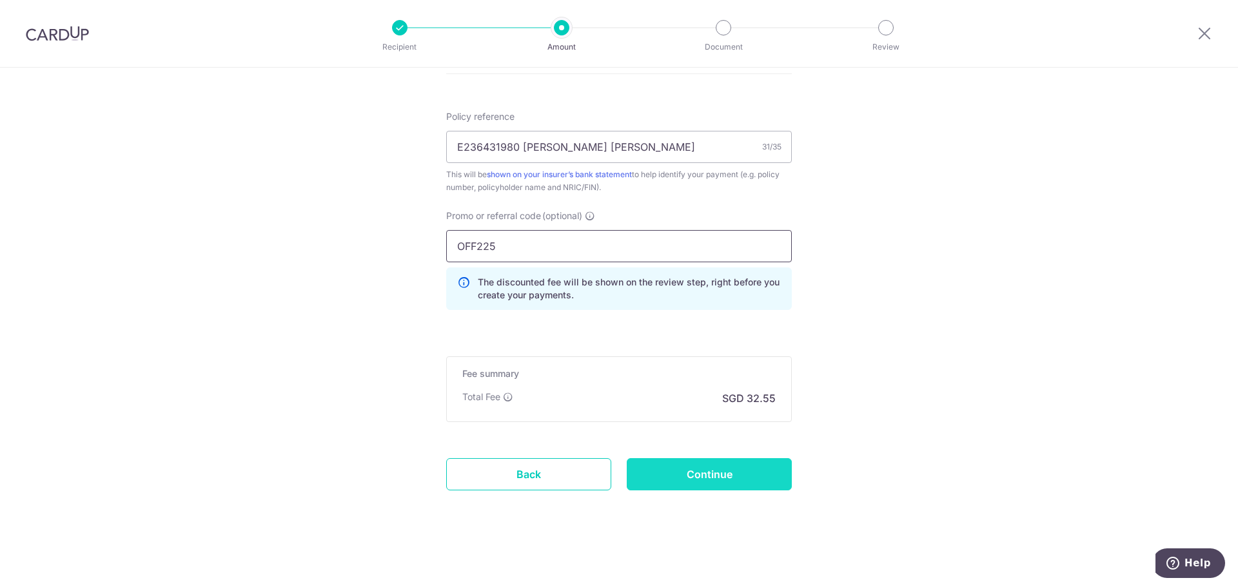
type input "OFF225"
click at [694, 480] on input "Continue" at bounding box center [709, 474] width 165 height 32
type input "Create Schedule"
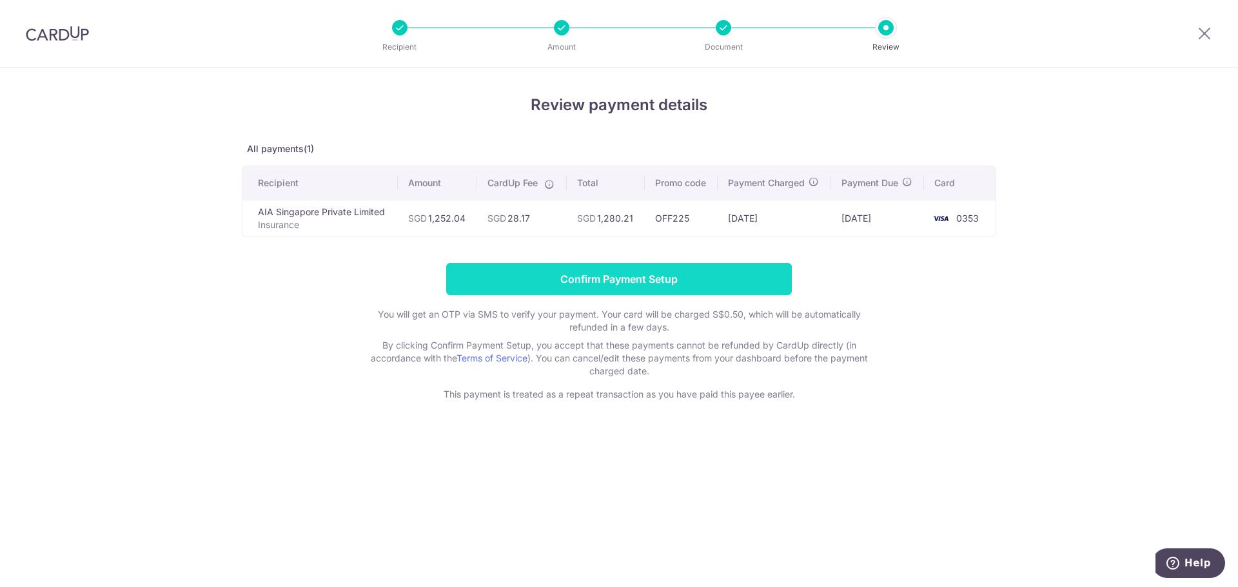
click at [666, 274] on input "Confirm Payment Setup" at bounding box center [619, 279] width 346 height 32
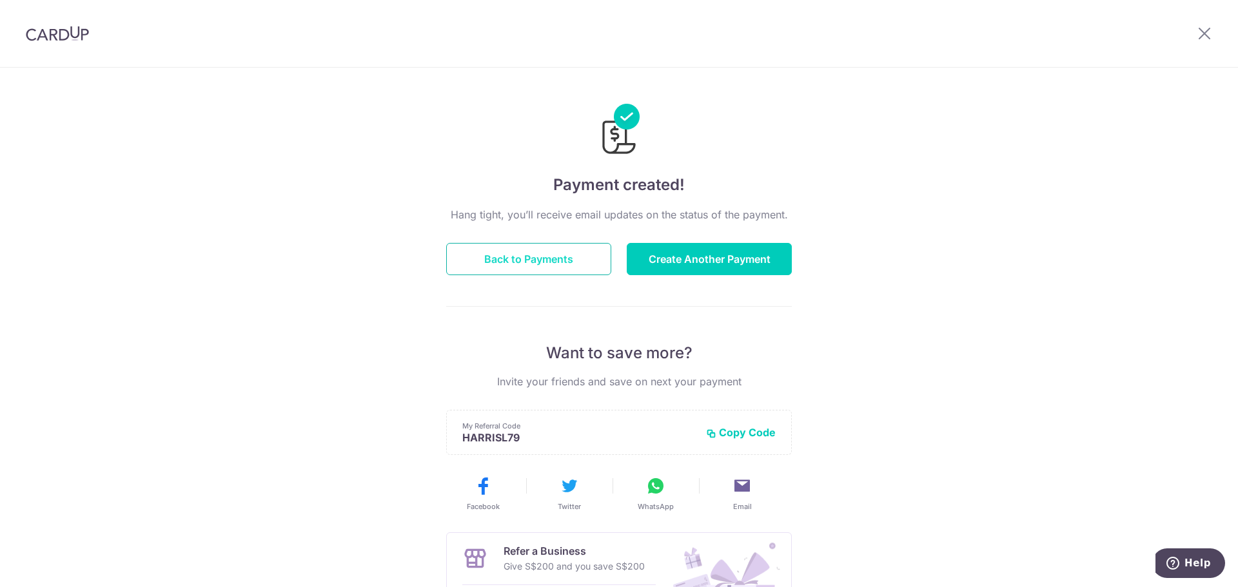
click at [537, 264] on button "Back to Payments" at bounding box center [528, 259] width 165 height 32
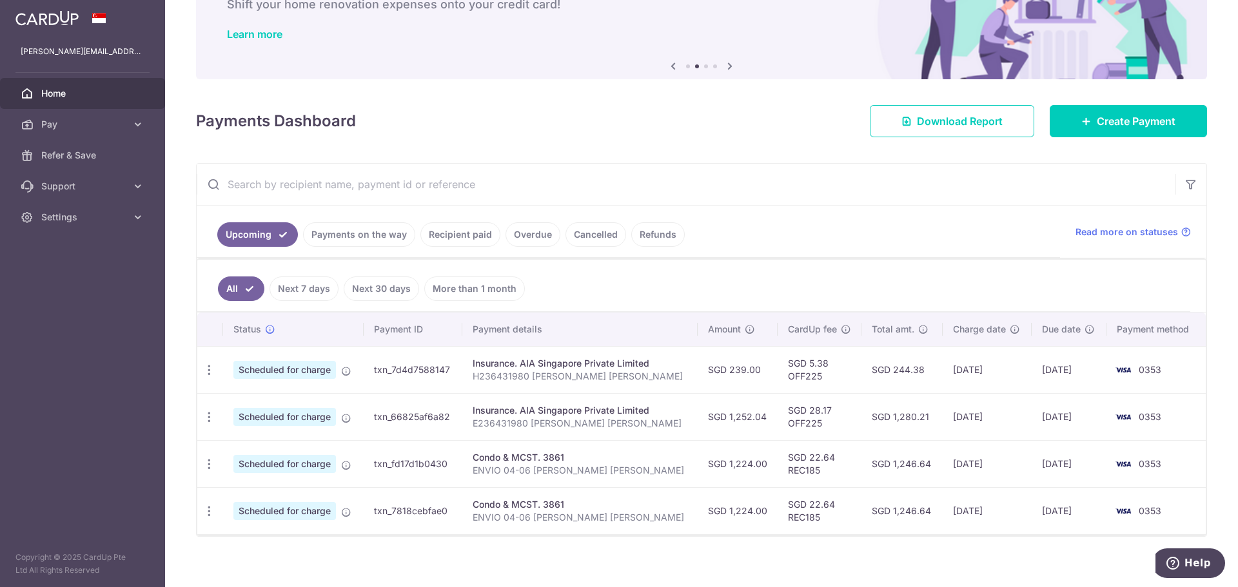
scroll to position [96, 0]
